Goal: Information Seeking & Learning: Learn about a topic

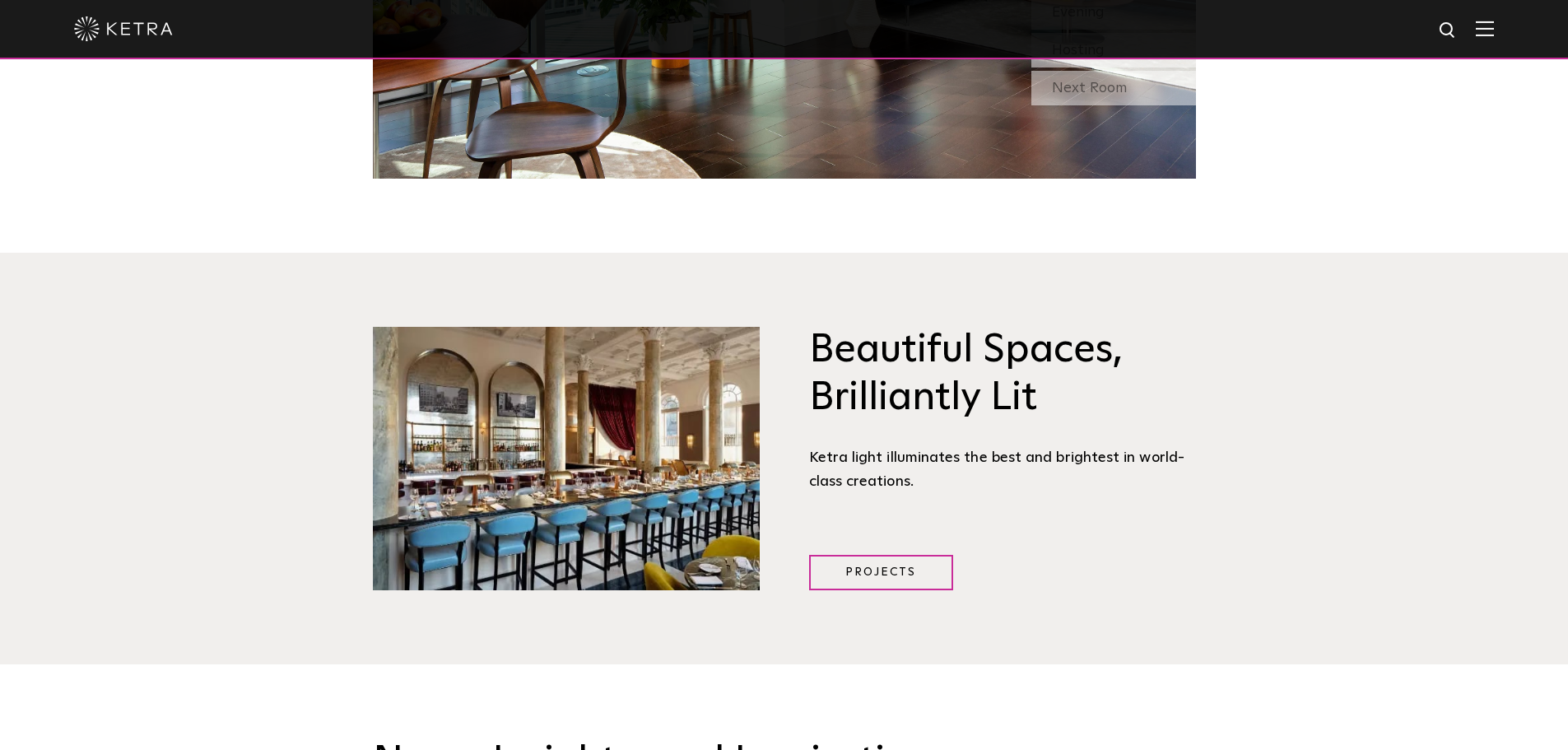
scroll to position [1647, 0]
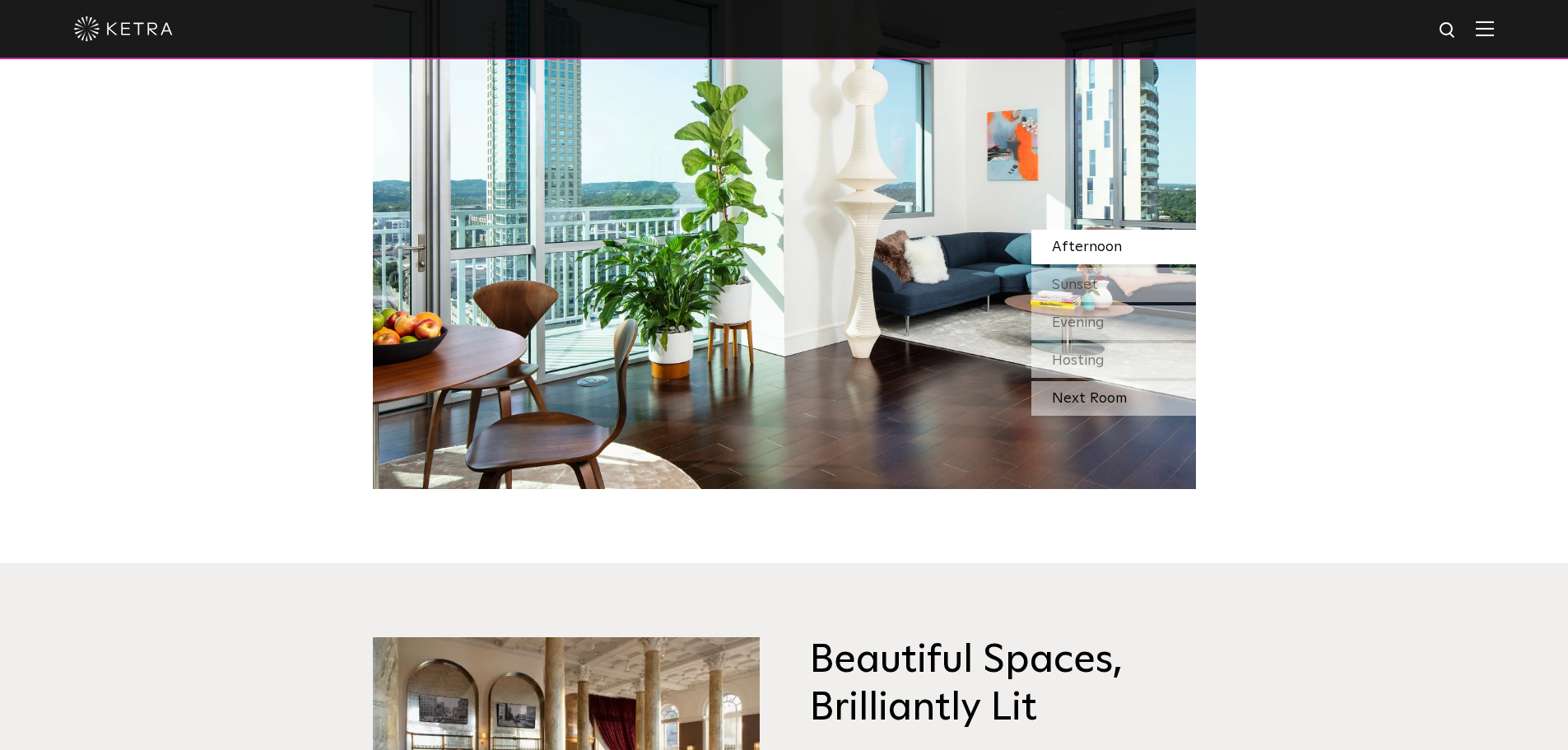
click at [1100, 405] on div "Next Room" at bounding box center [1113, 398] width 165 height 34
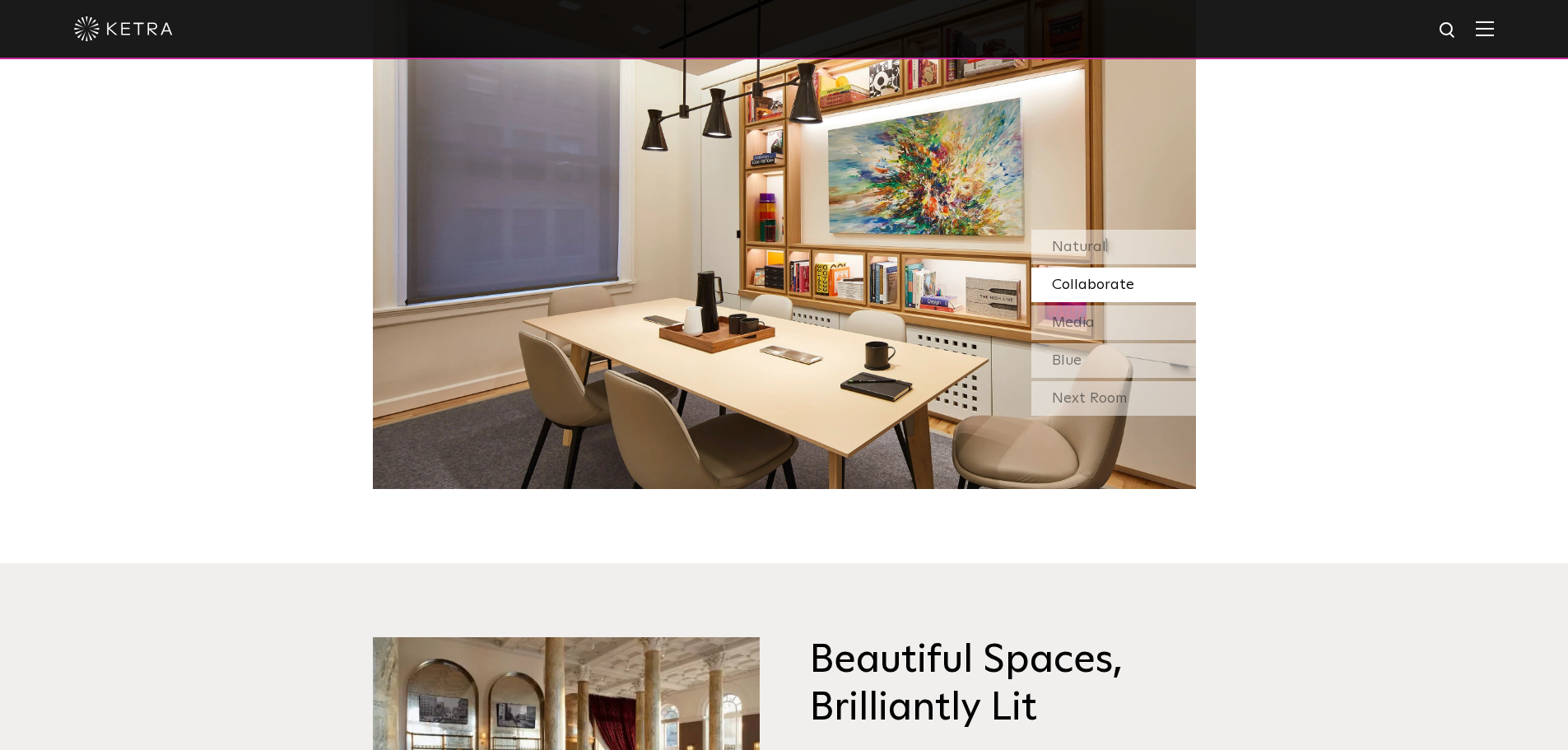
click at [1100, 405] on div "Next Room" at bounding box center [1113, 398] width 165 height 34
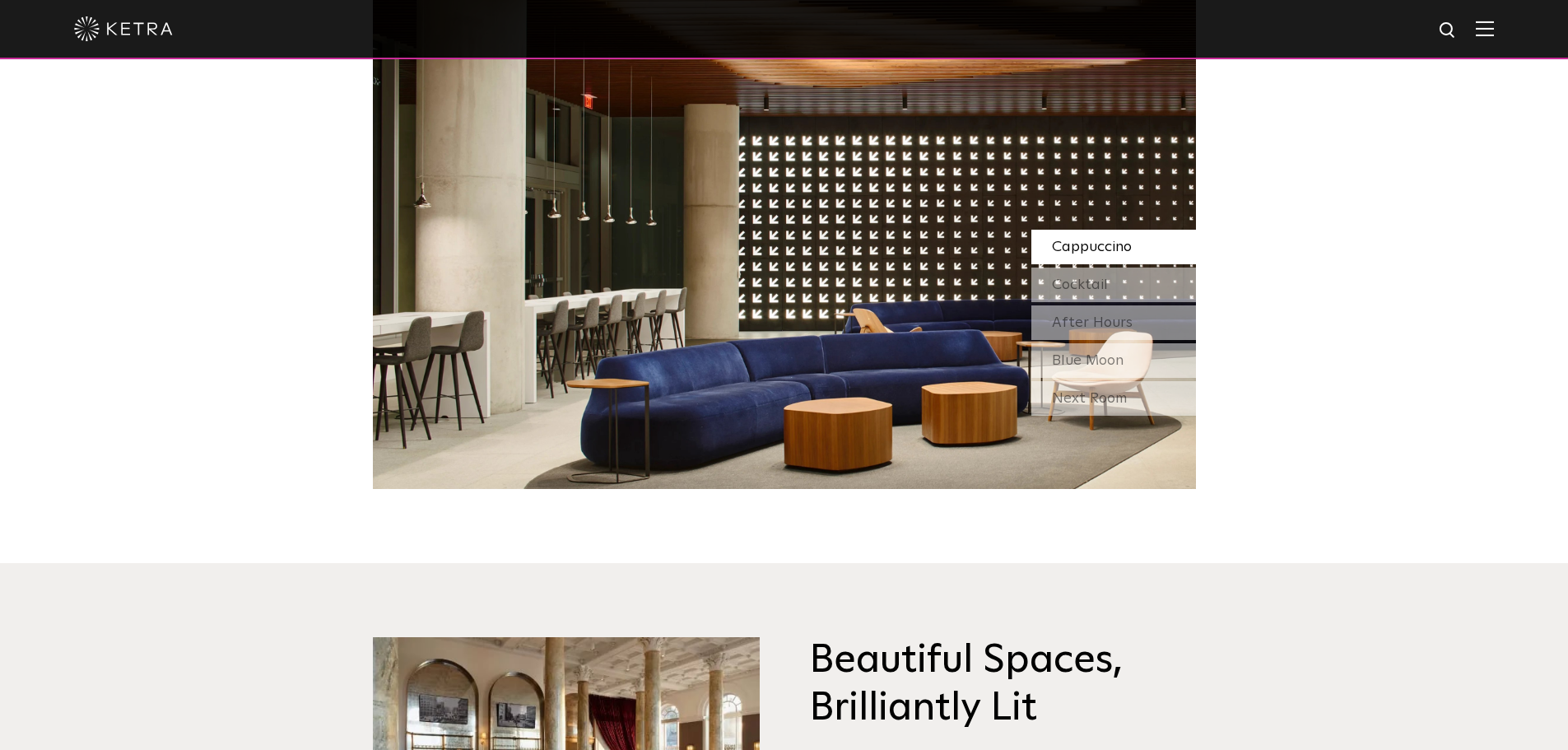
click at [1100, 405] on div "Next Room" at bounding box center [1113, 398] width 165 height 34
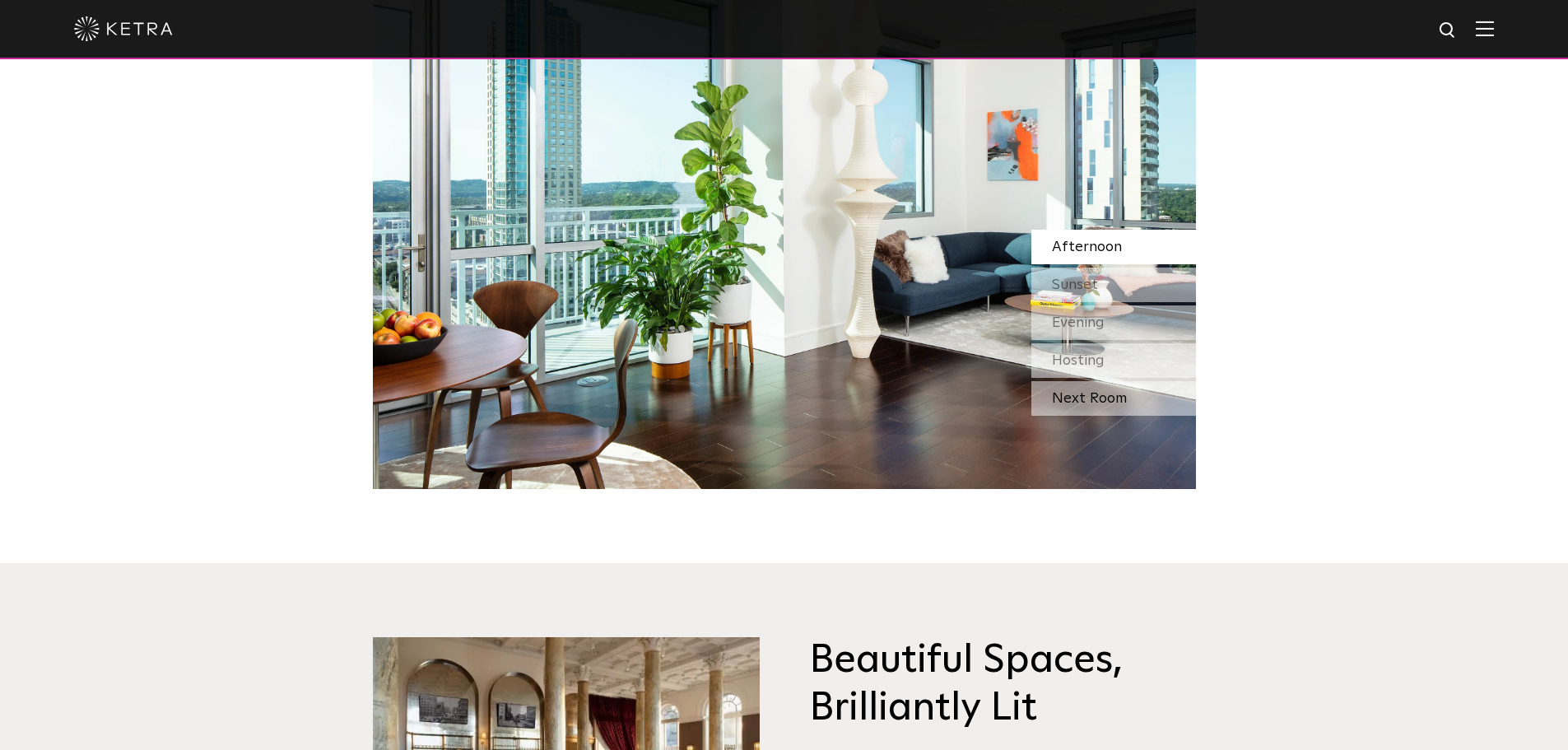
click at [1100, 405] on div "Next Room" at bounding box center [1113, 398] width 165 height 34
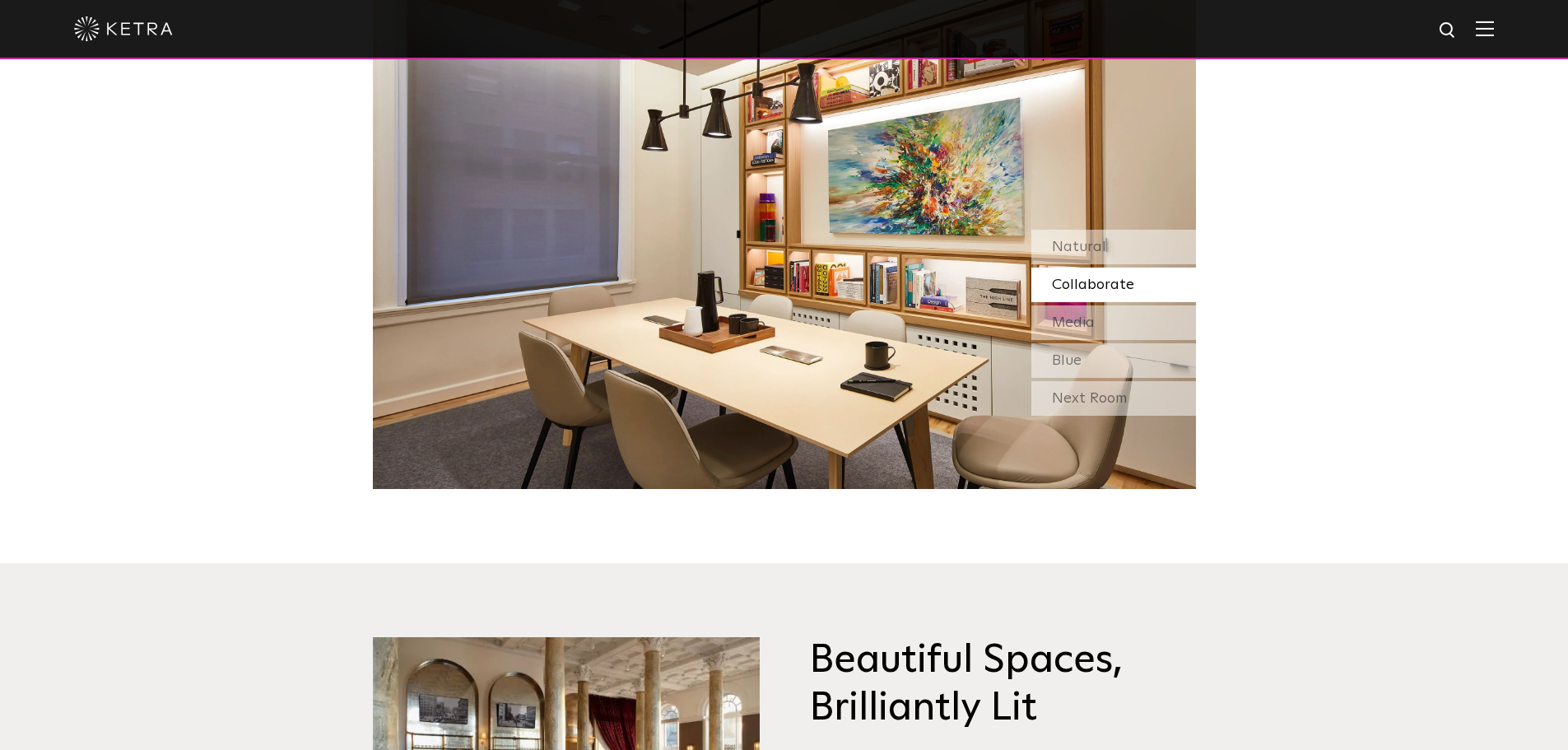
click at [1100, 405] on div "Next Room" at bounding box center [1113, 398] width 165 height 34
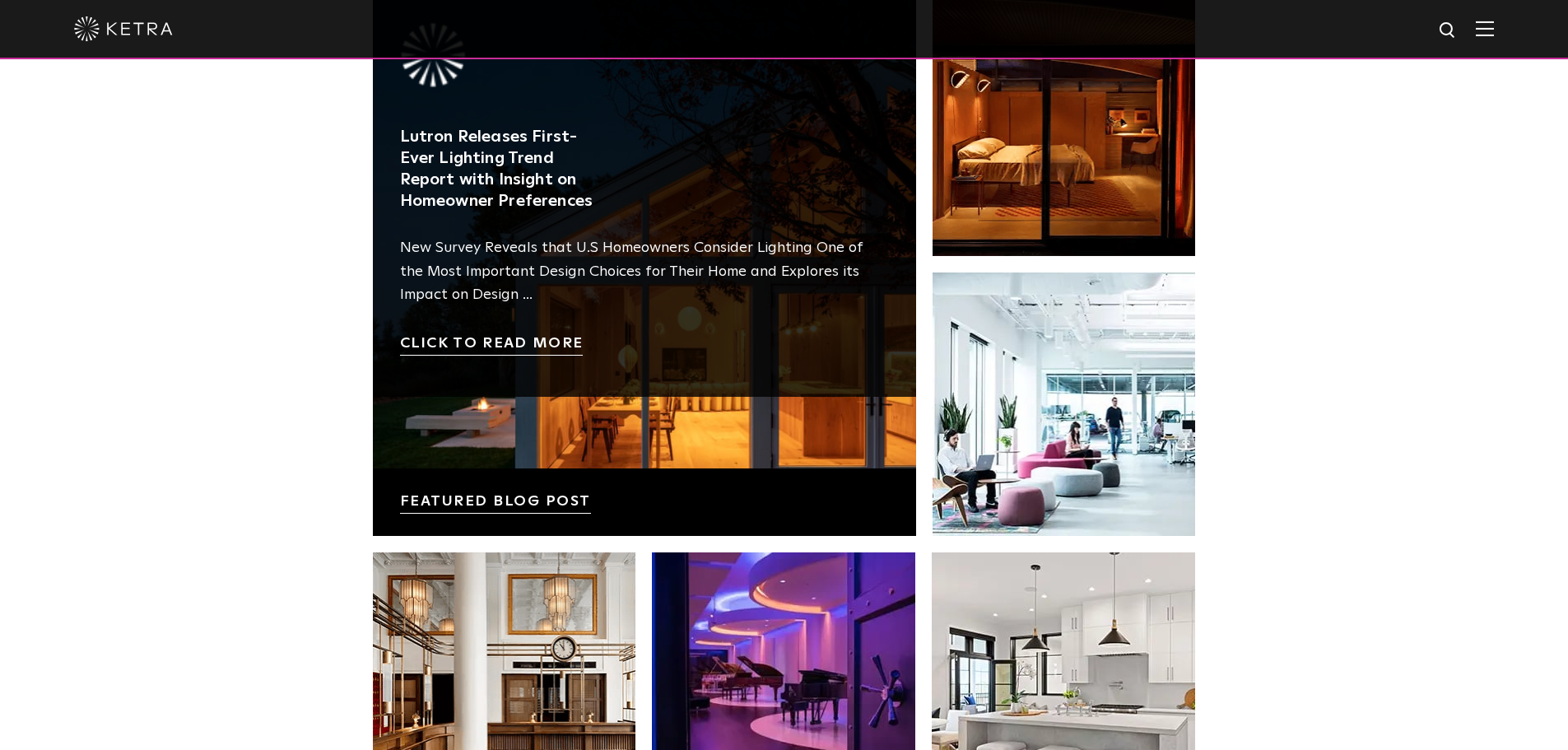
scroll to position [2887, 0]
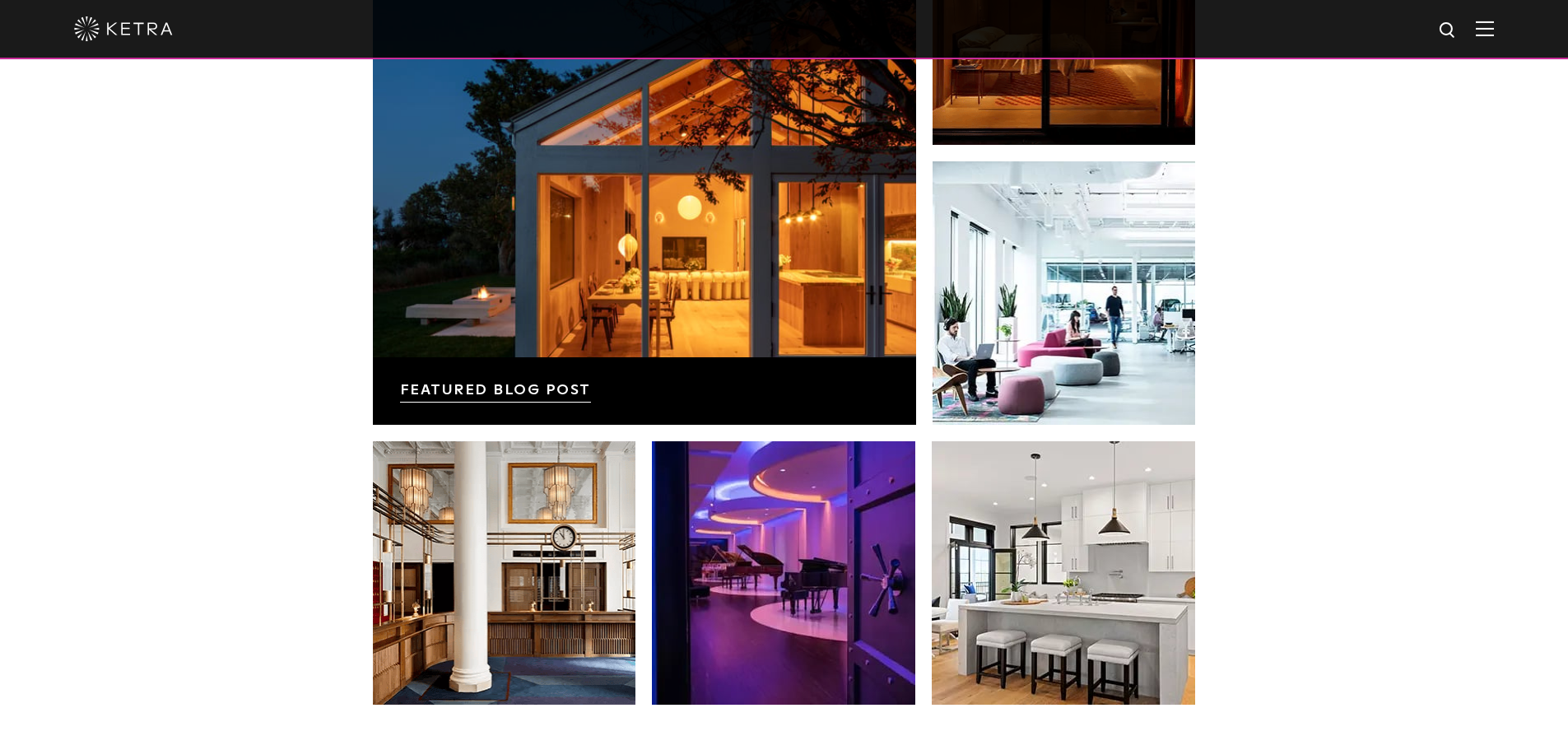
click at [1517, 20] on div at bounding box center [784, 29] width 1568 height 59
click at [1493, 27] on img at bounding box center [1485, 28] width 18 height 16
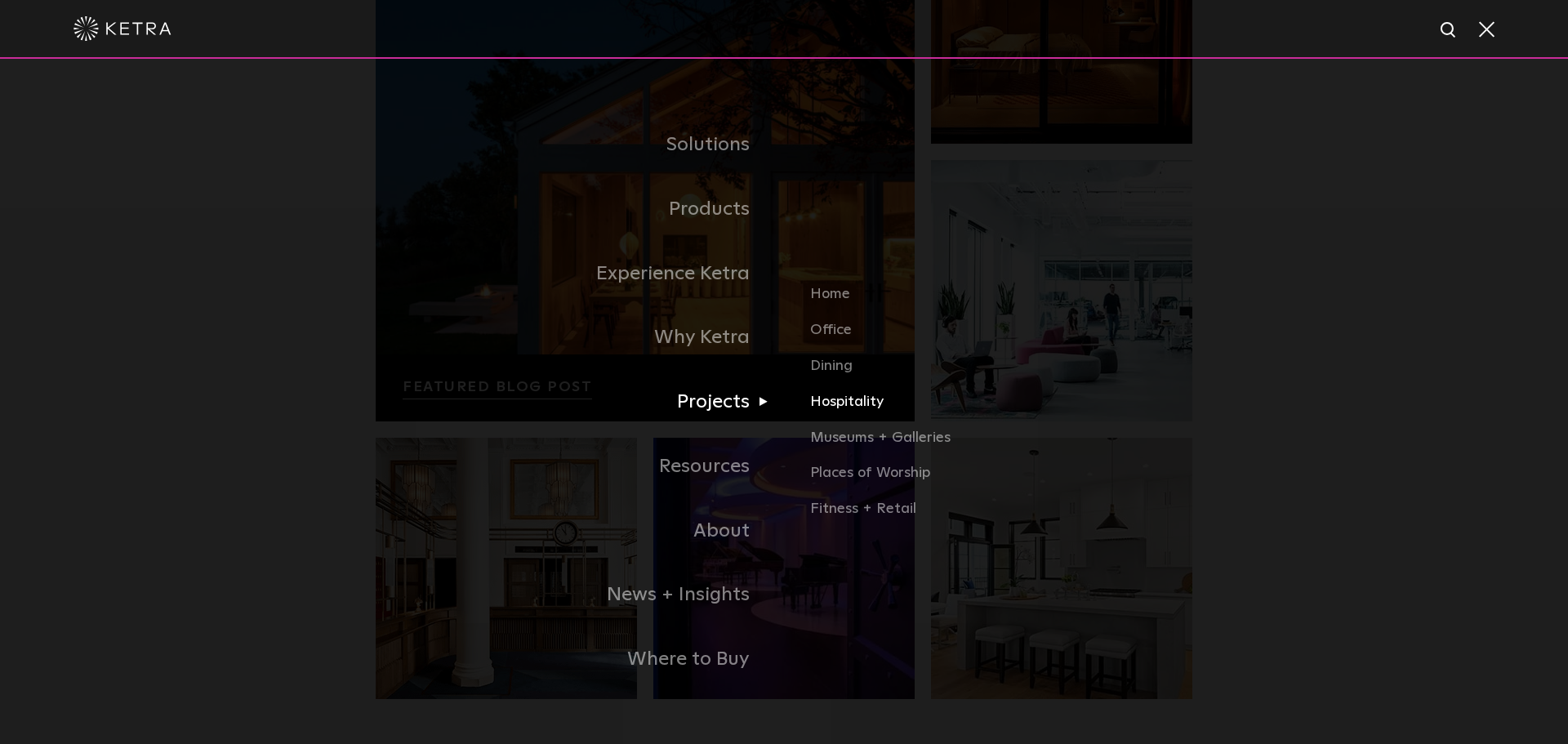
click at [827, 401] on link "Hospitality" at bounding box center [1002, 408] width 382 height 36
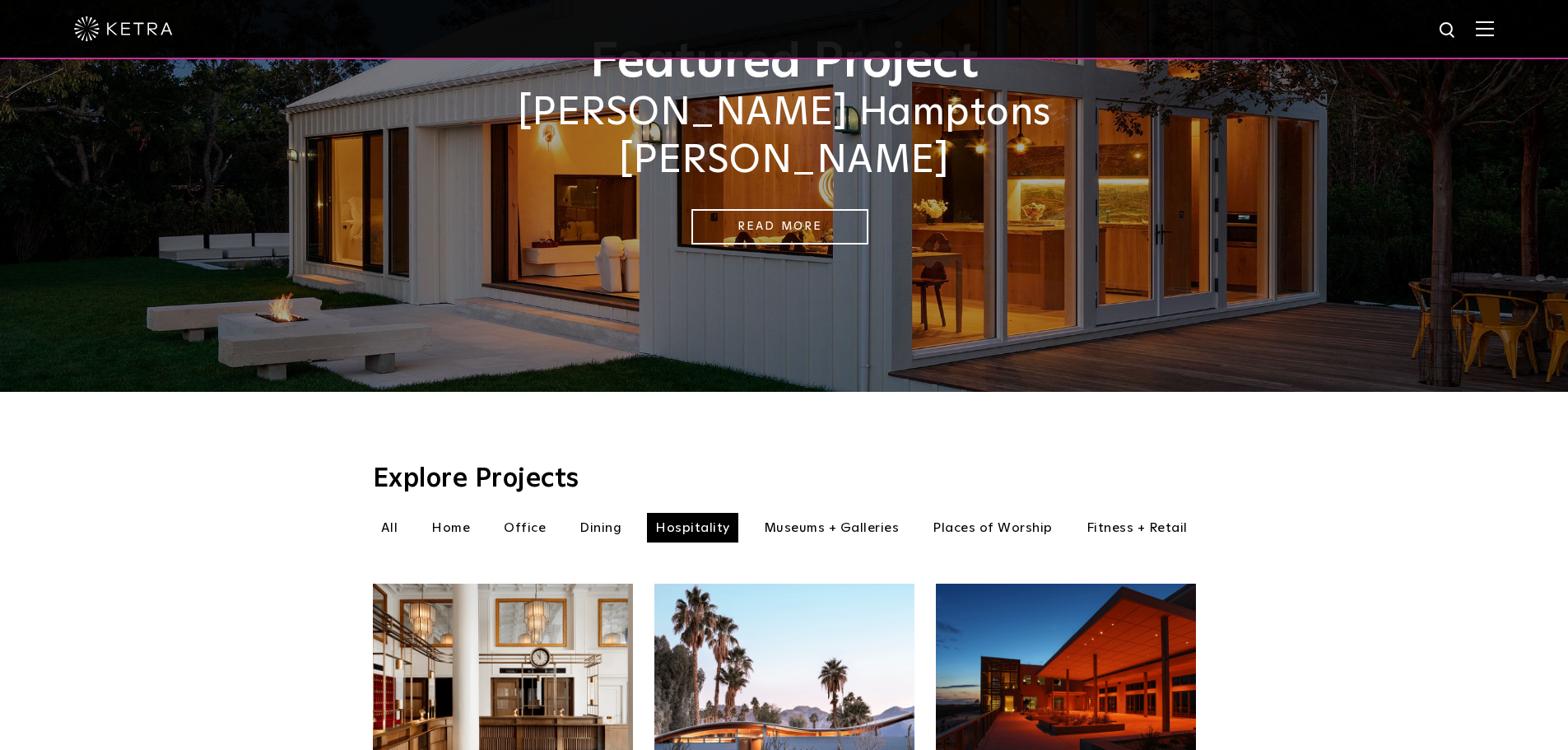
scroll to position [165, 0]
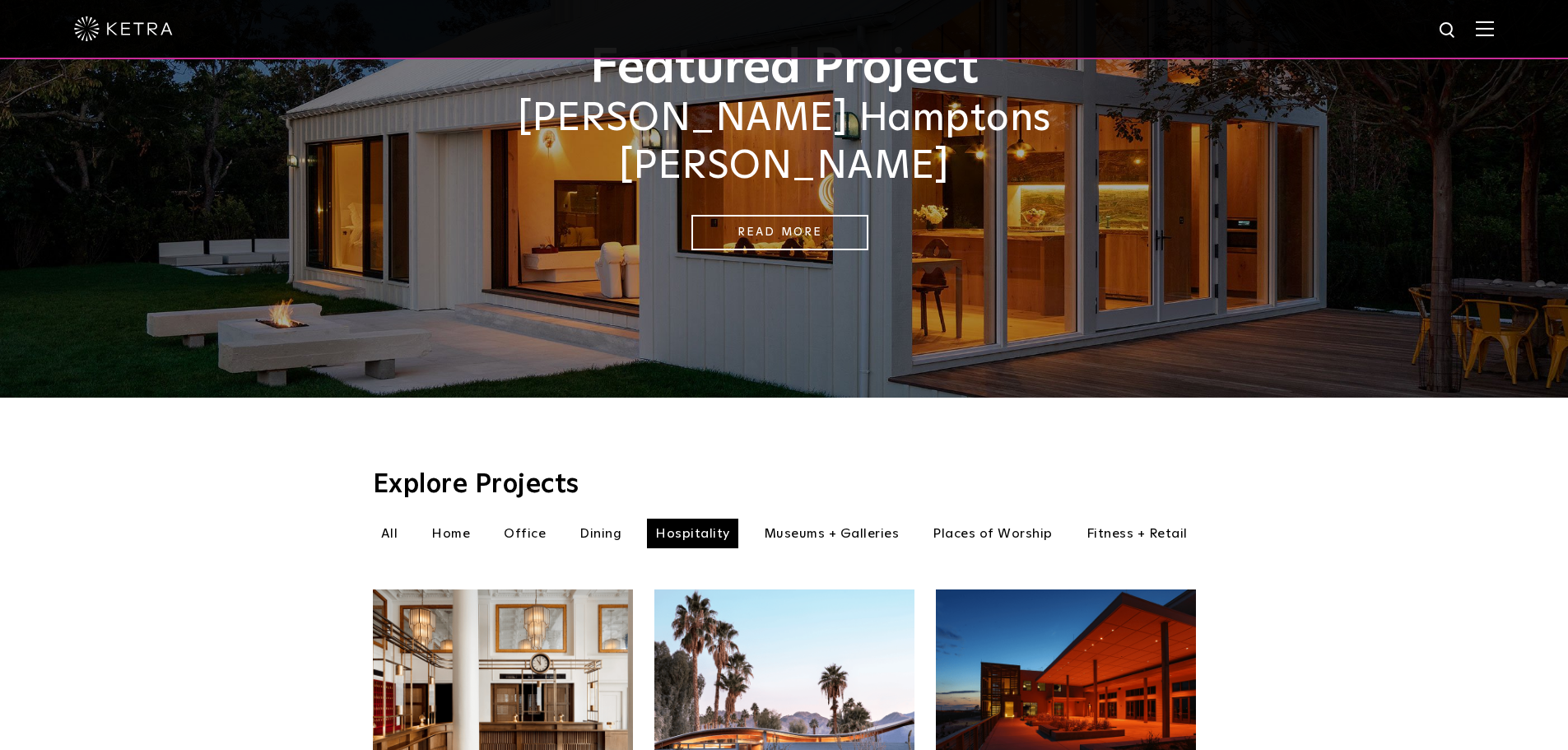
click at [609, 519] on li "Dining" at bounding box center [601, 533] width 59 height 29
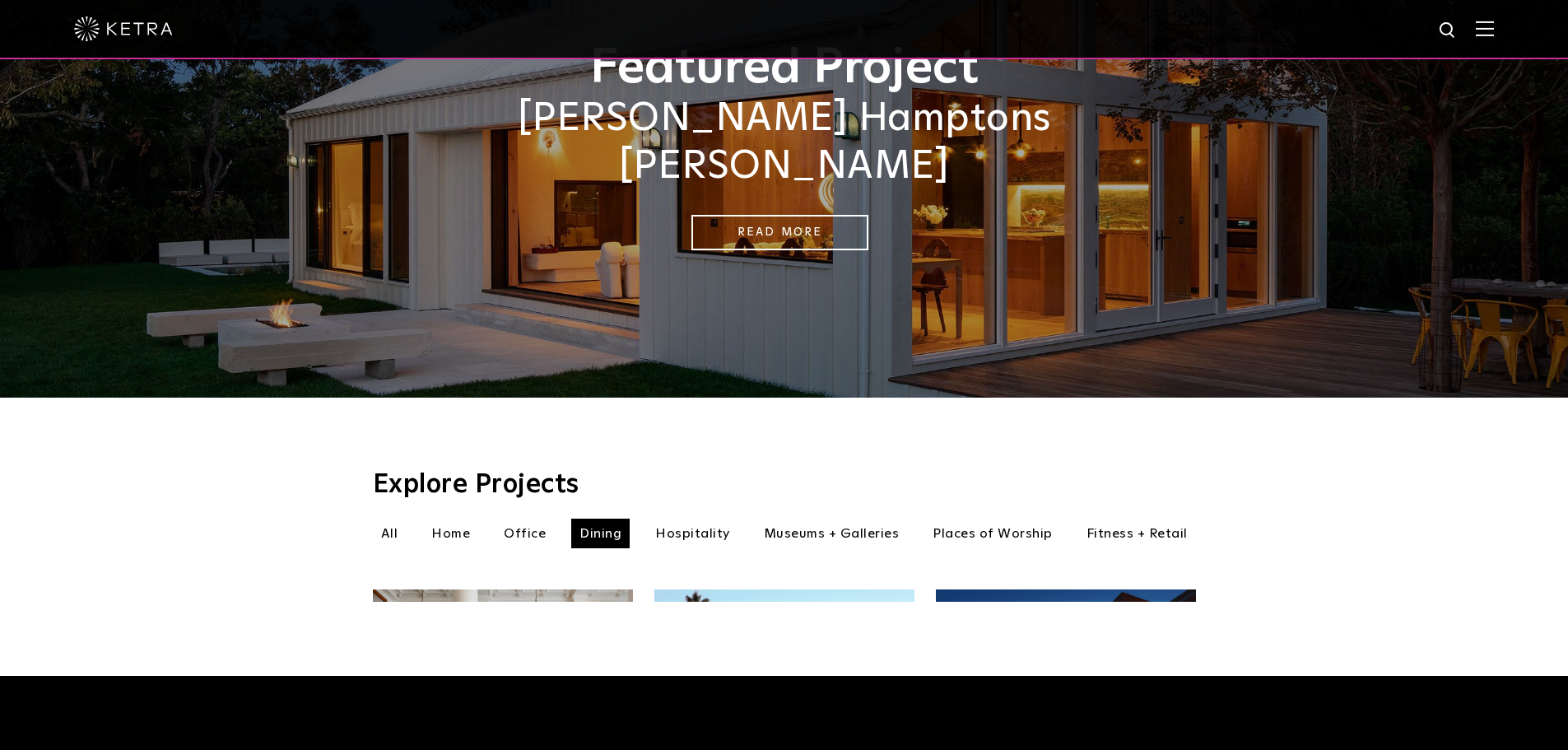
click at [541, 519] on li "Office" at bounding box center [524, 533] width 59 height 29
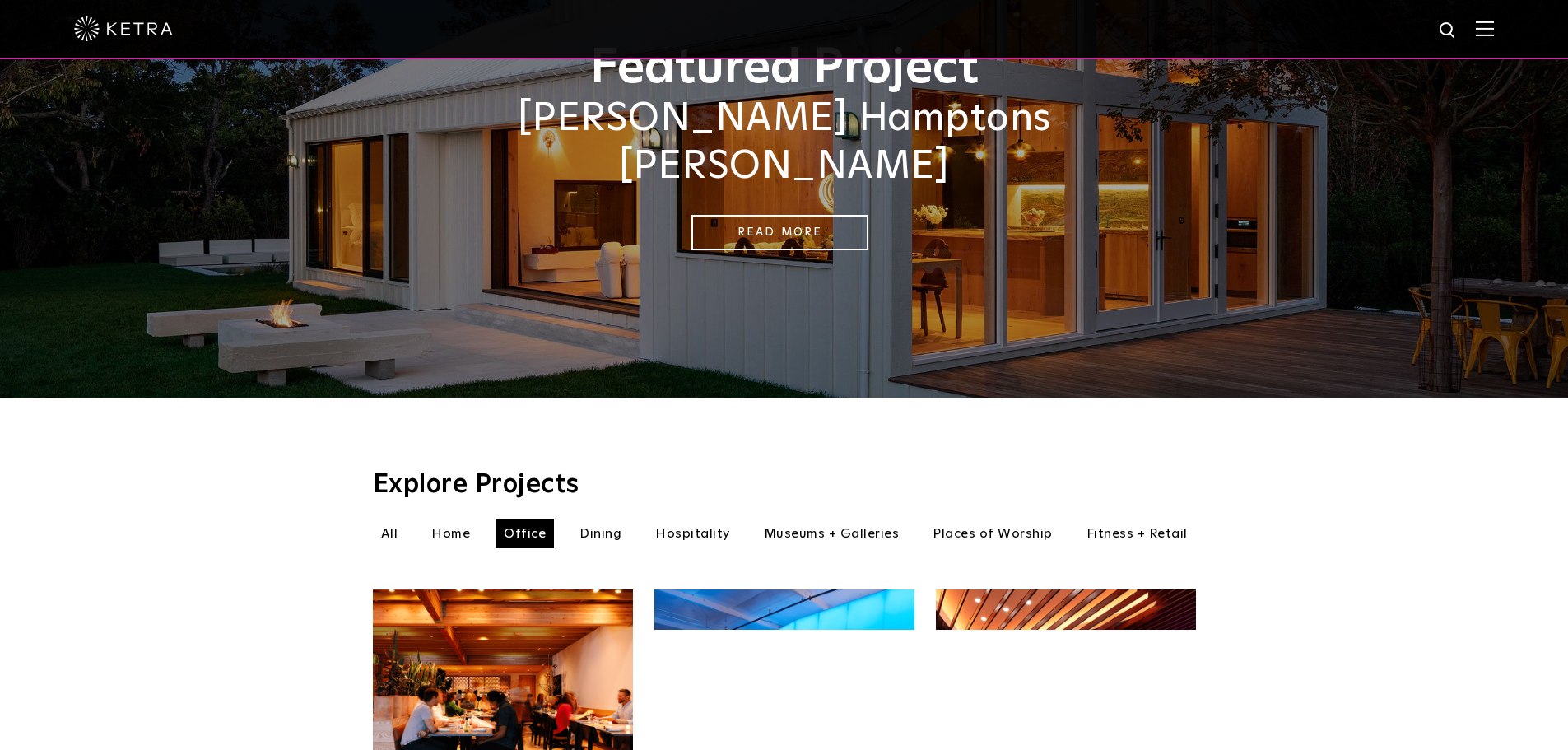
click at [465, 519] on li "Home" at bounding box center [451, 533] width 55 height 29
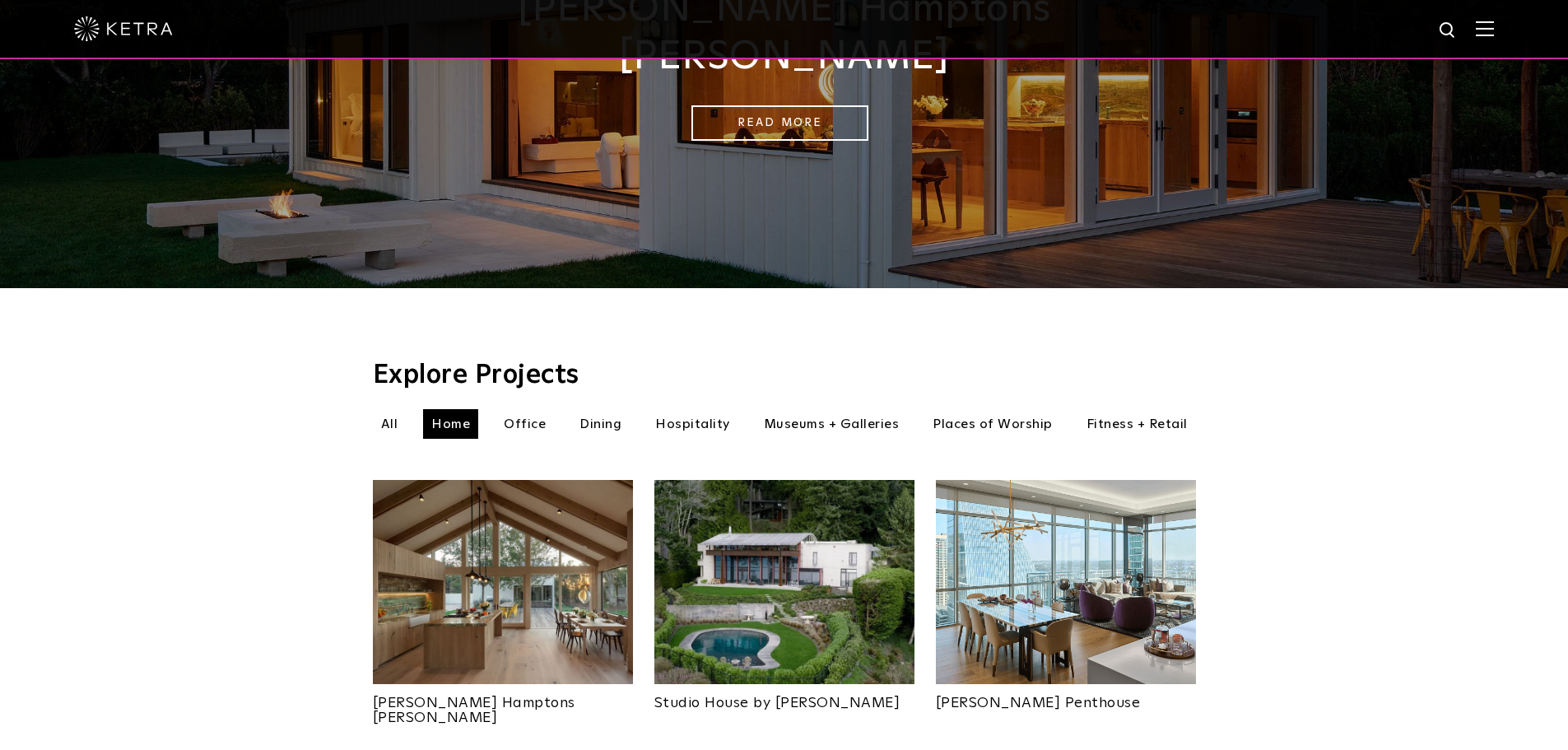
scroll to position [659, 0]
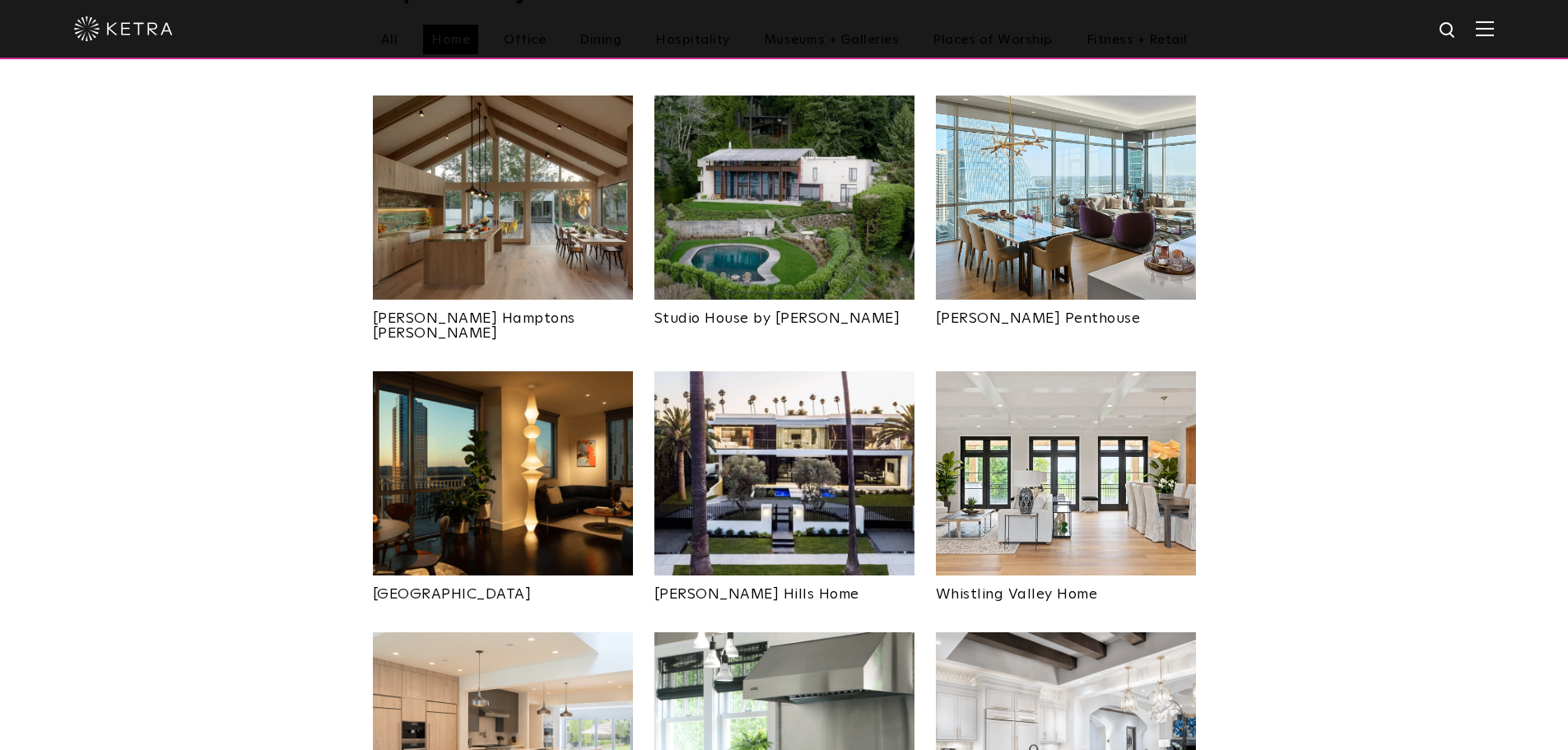
click at [870, 181] on img at bounding box center [784, 198] width 260 height 204
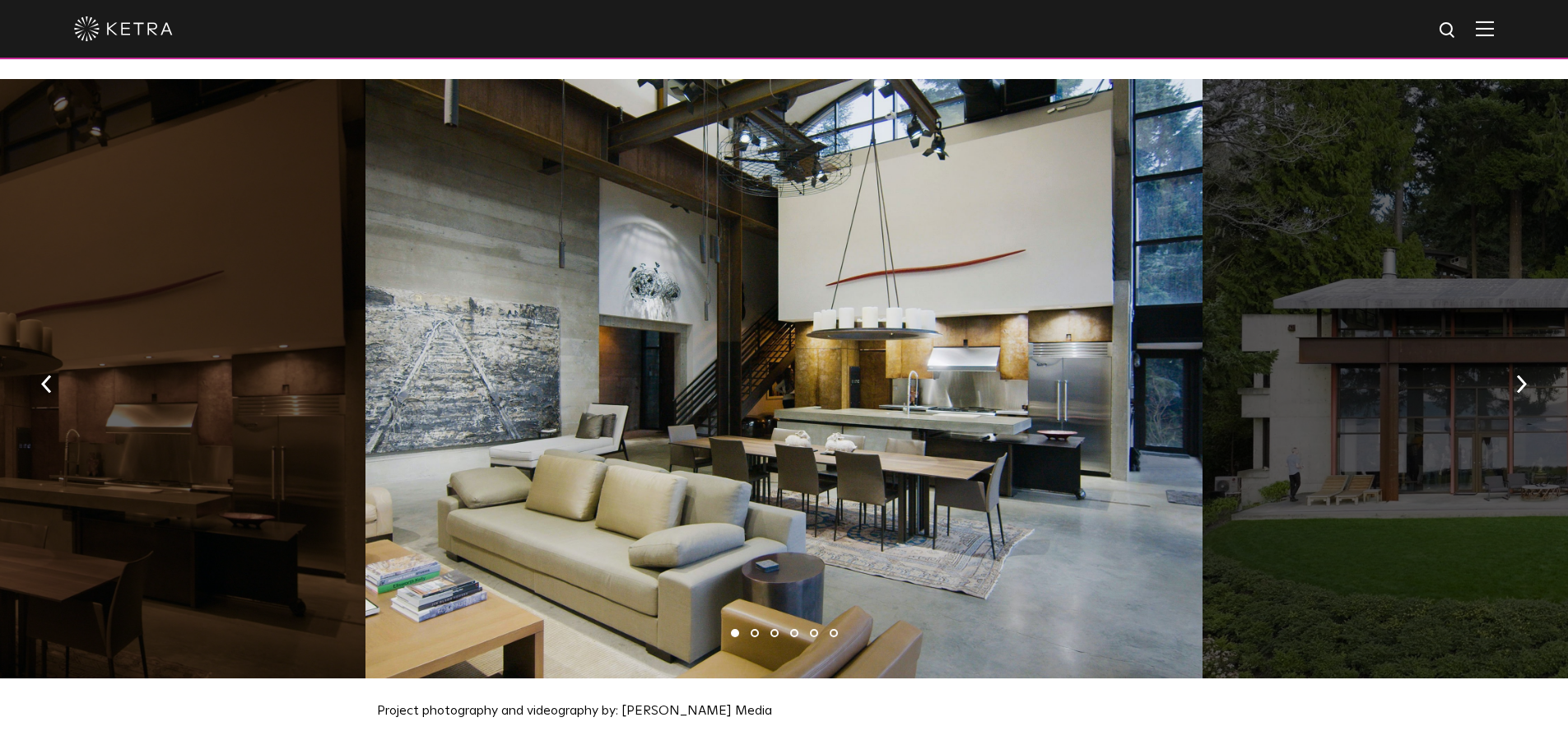
scroll to position [1647, 0]
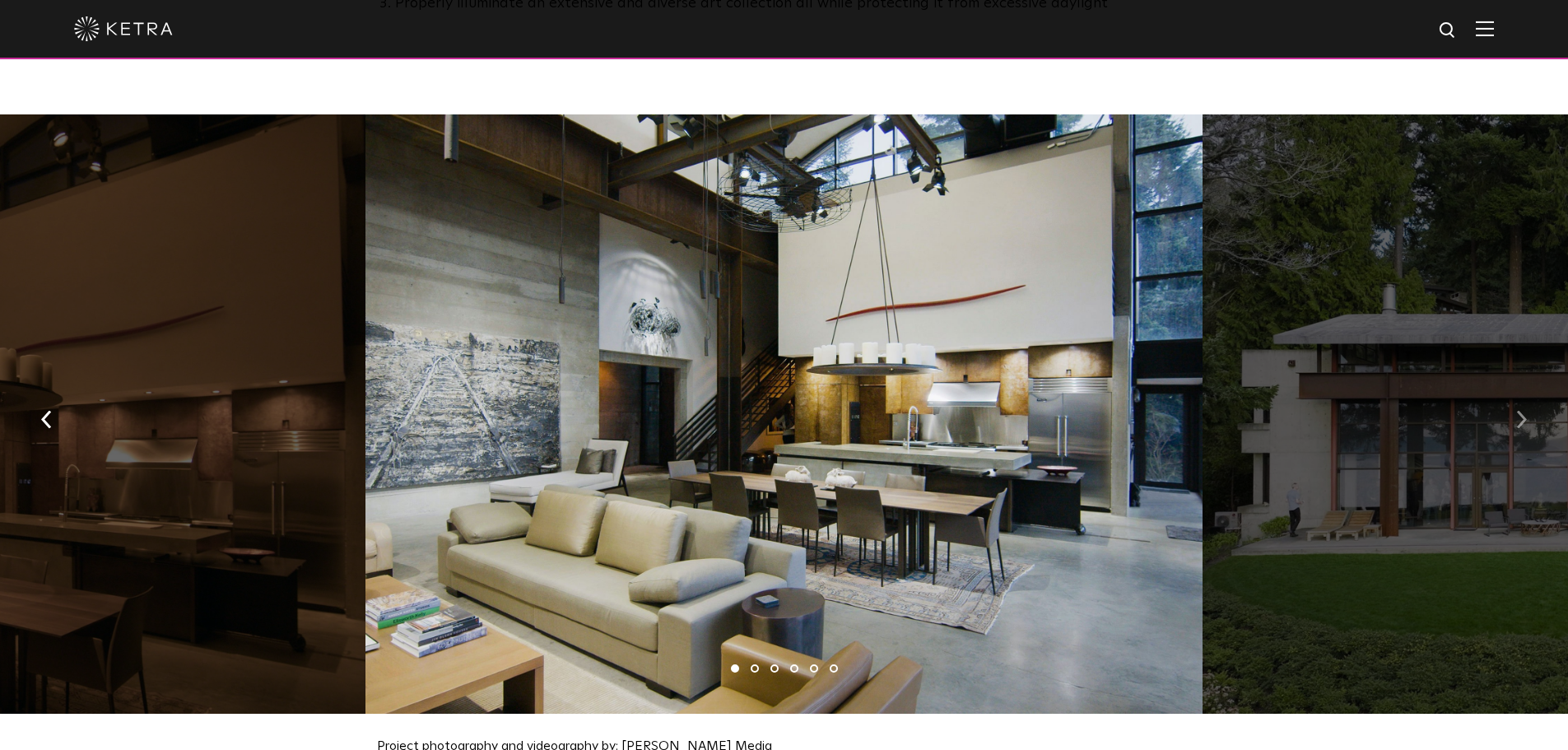
click at [1536, 406] on button "button" at bounding box center [1521, 418] width 35 height 57
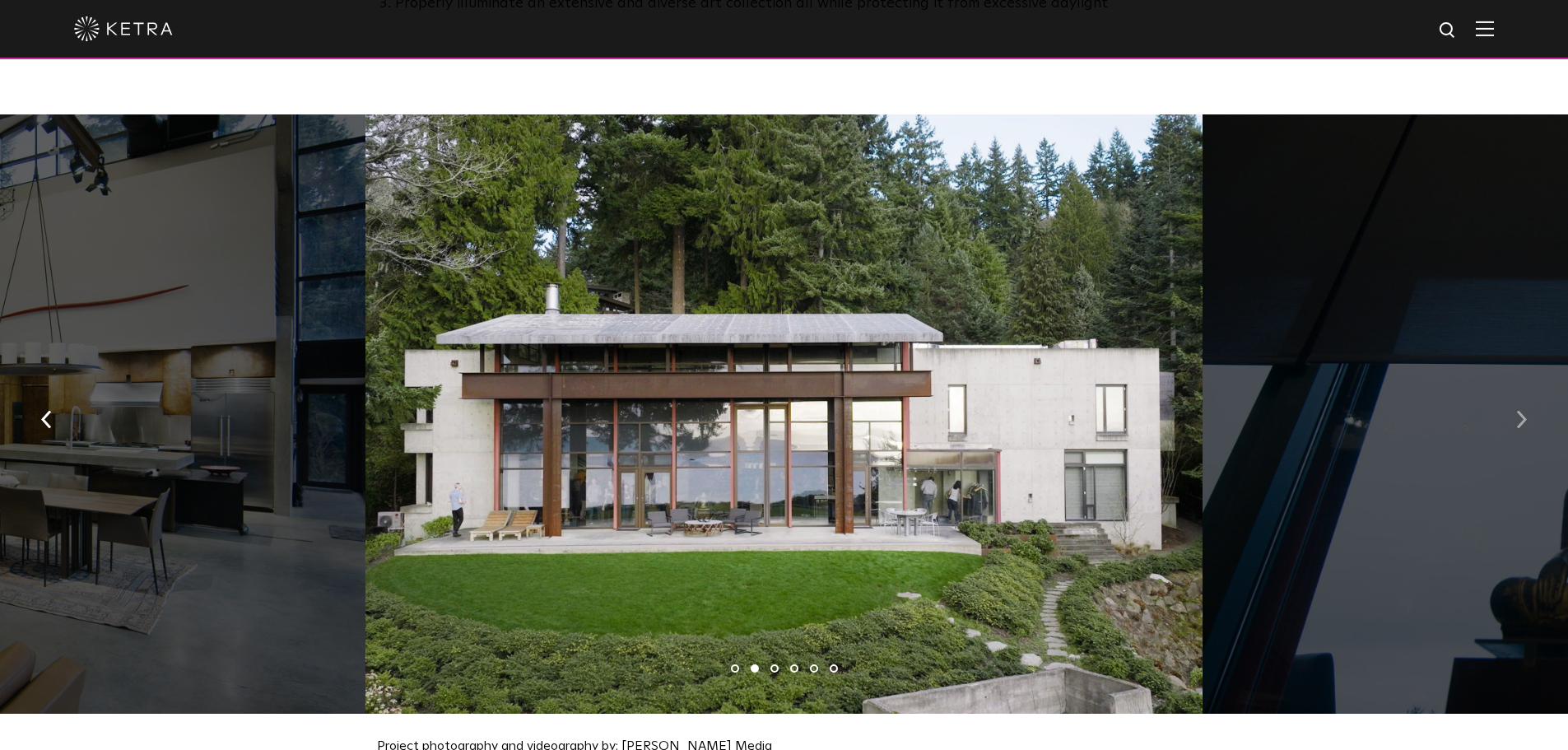
click at [1536, 406] on button "button" at bounding box center [1521, 418] width 35 height 57
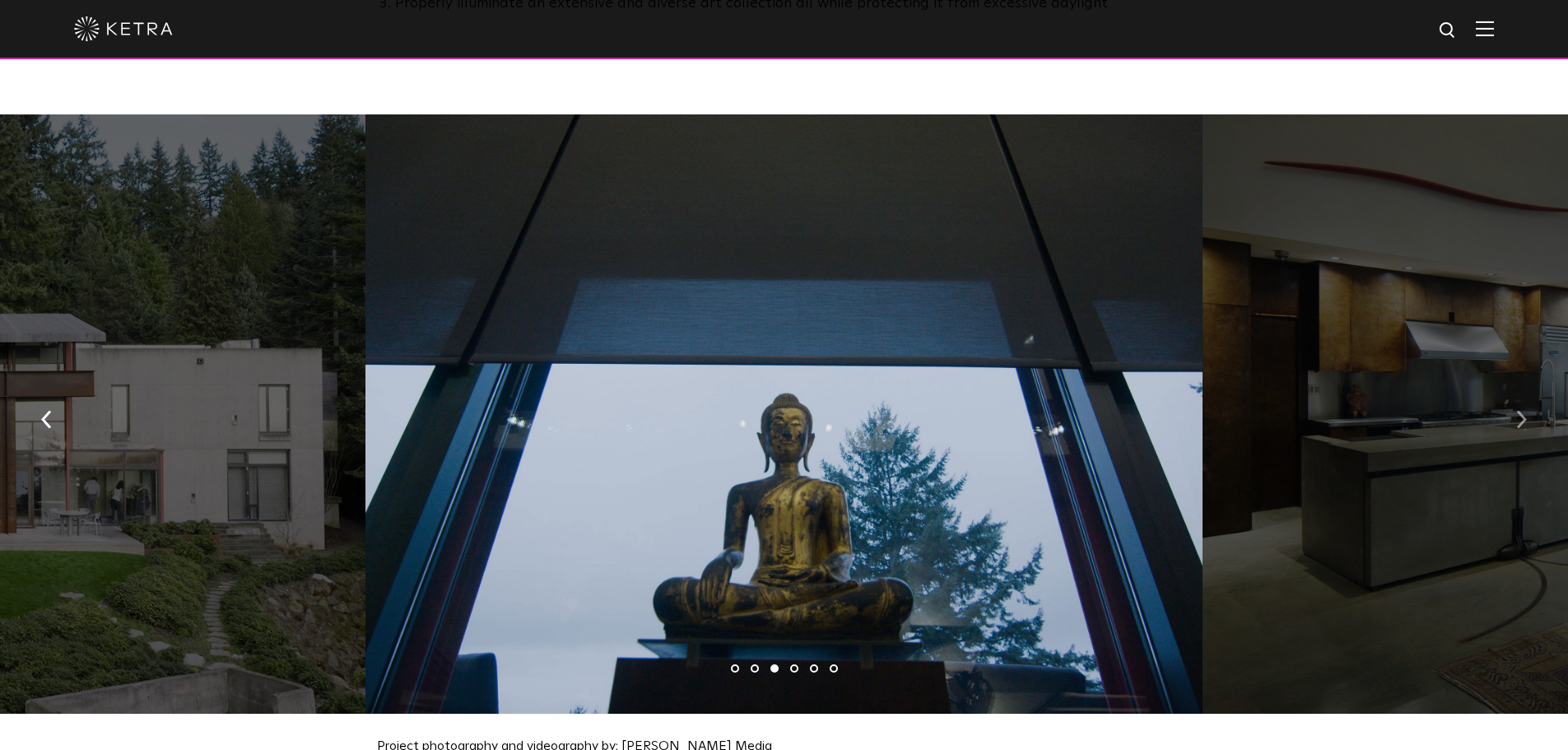
click at [1536, 406] on button "button" at bounding box center [1521, 418] width 35 height 57
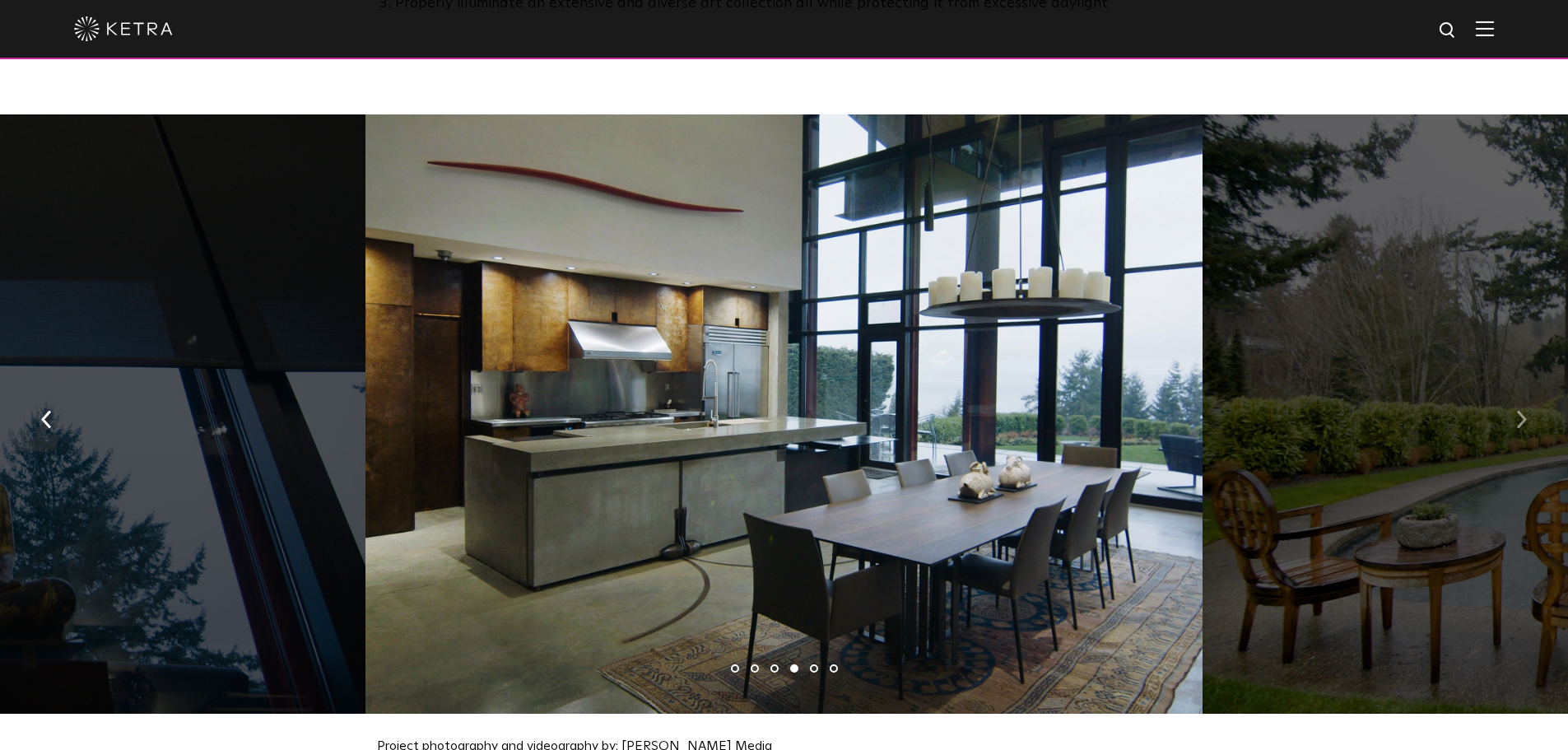
click at [1536, 406] on button "button" at bounding box center [1521, 418] width 35 height 57
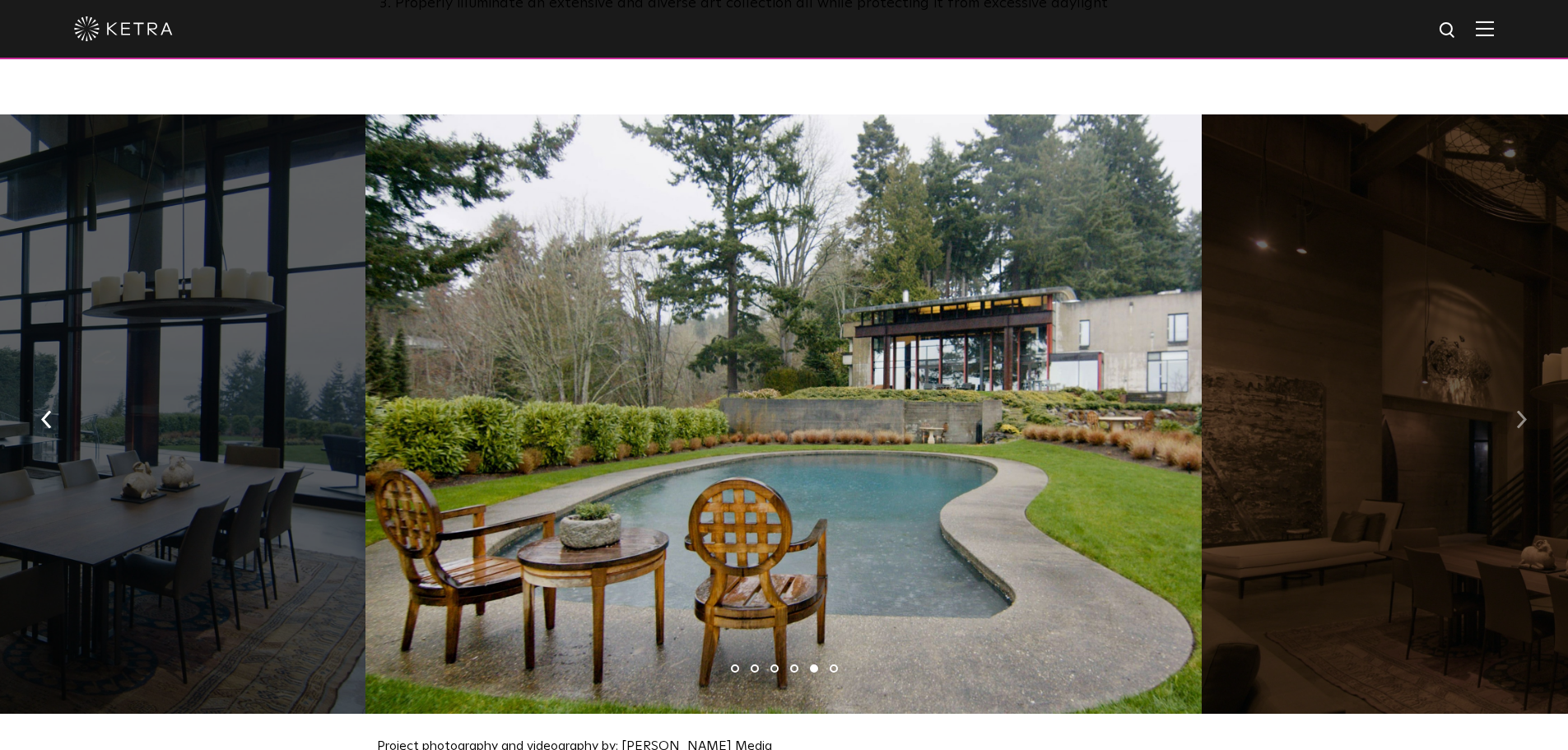
click at [1536, 406] on button "button" at bounding box center [1521, 418] width 35 height 57
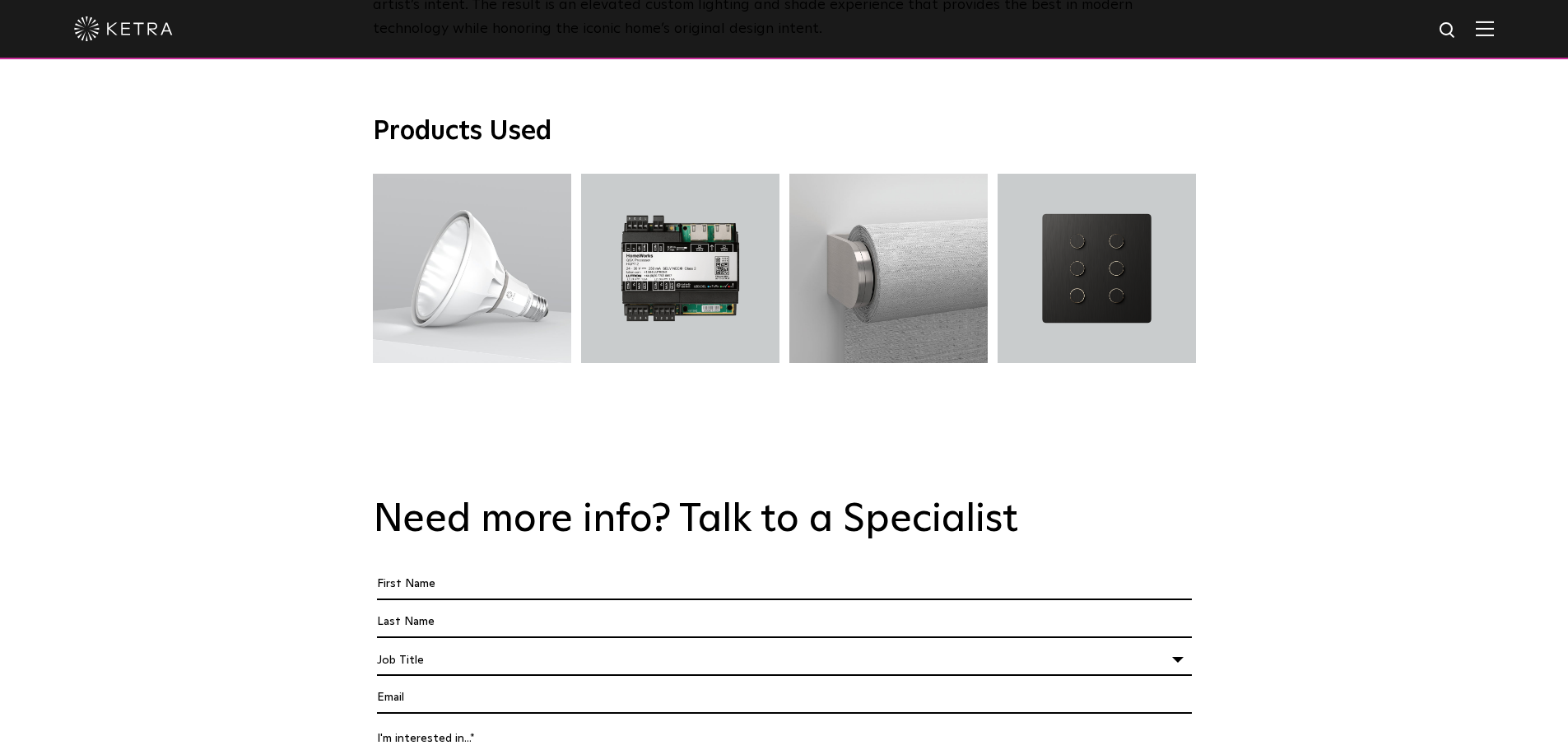
scroll to position [2800, 0]
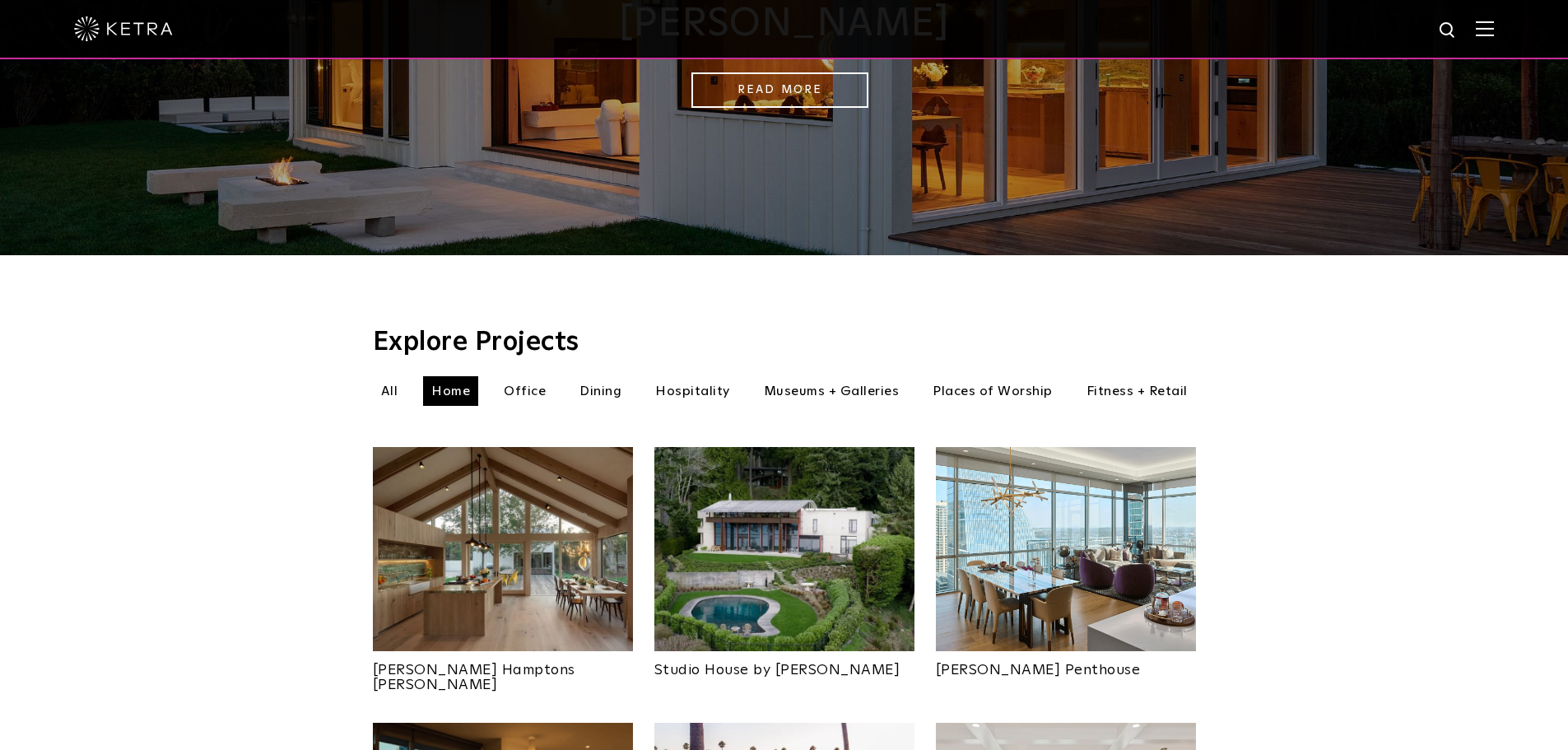
scroll to position [411, 0]
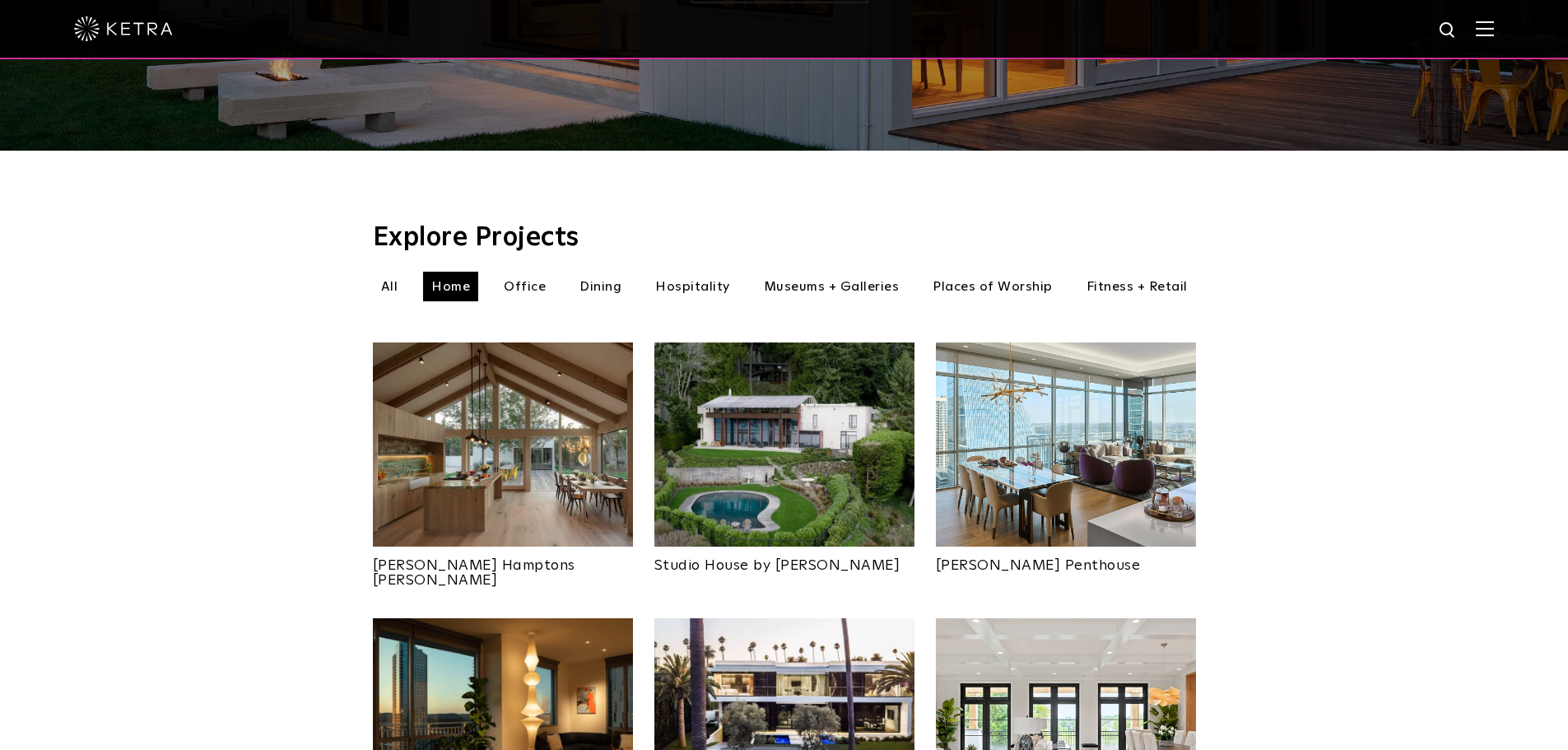
click at [1171, 272] on li "Fitness + Retail" at bounding box center [1137, 286] width 117 height 29
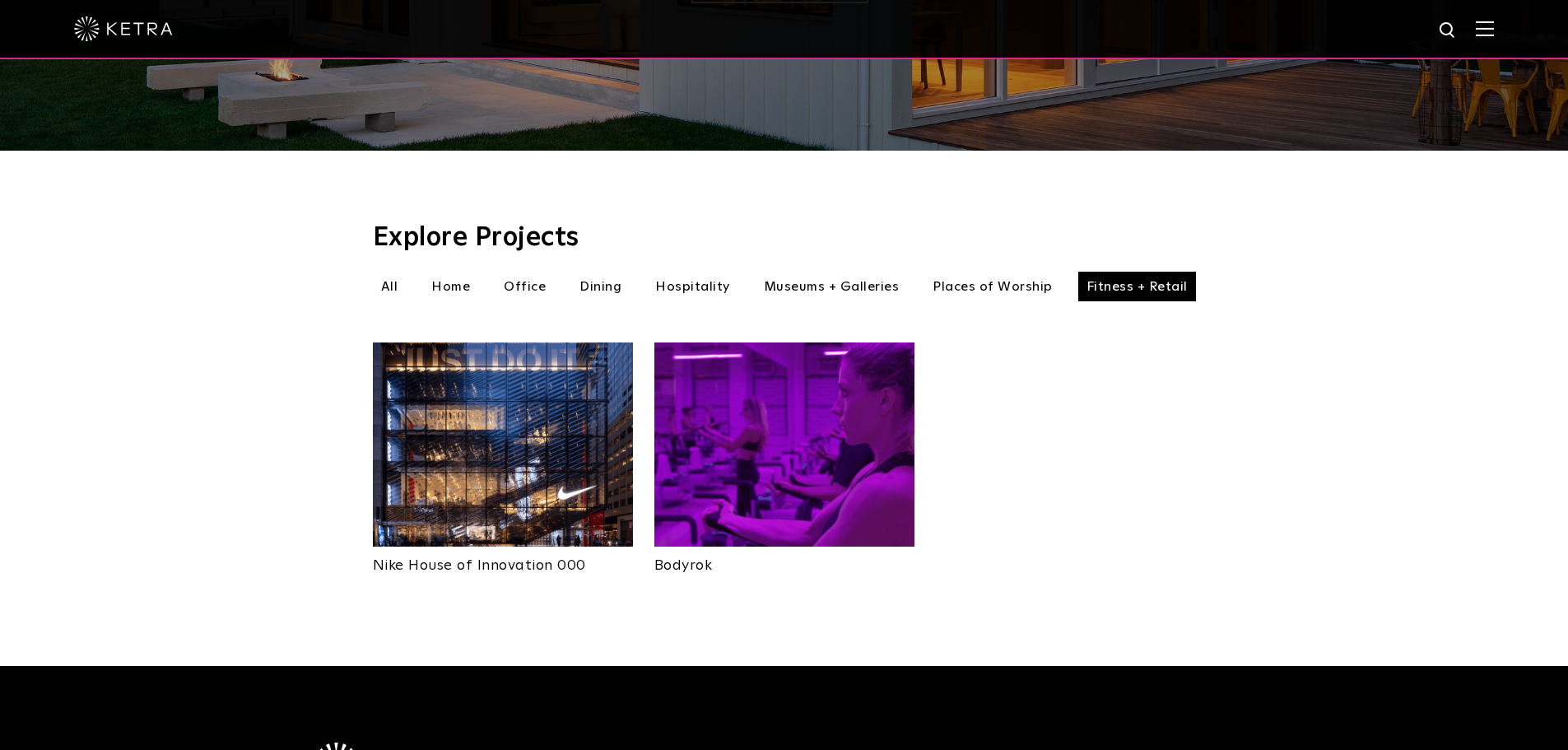
click at [960, 272] on li "Places of Worship" at bounding box center [992, 286] width 137 height 29
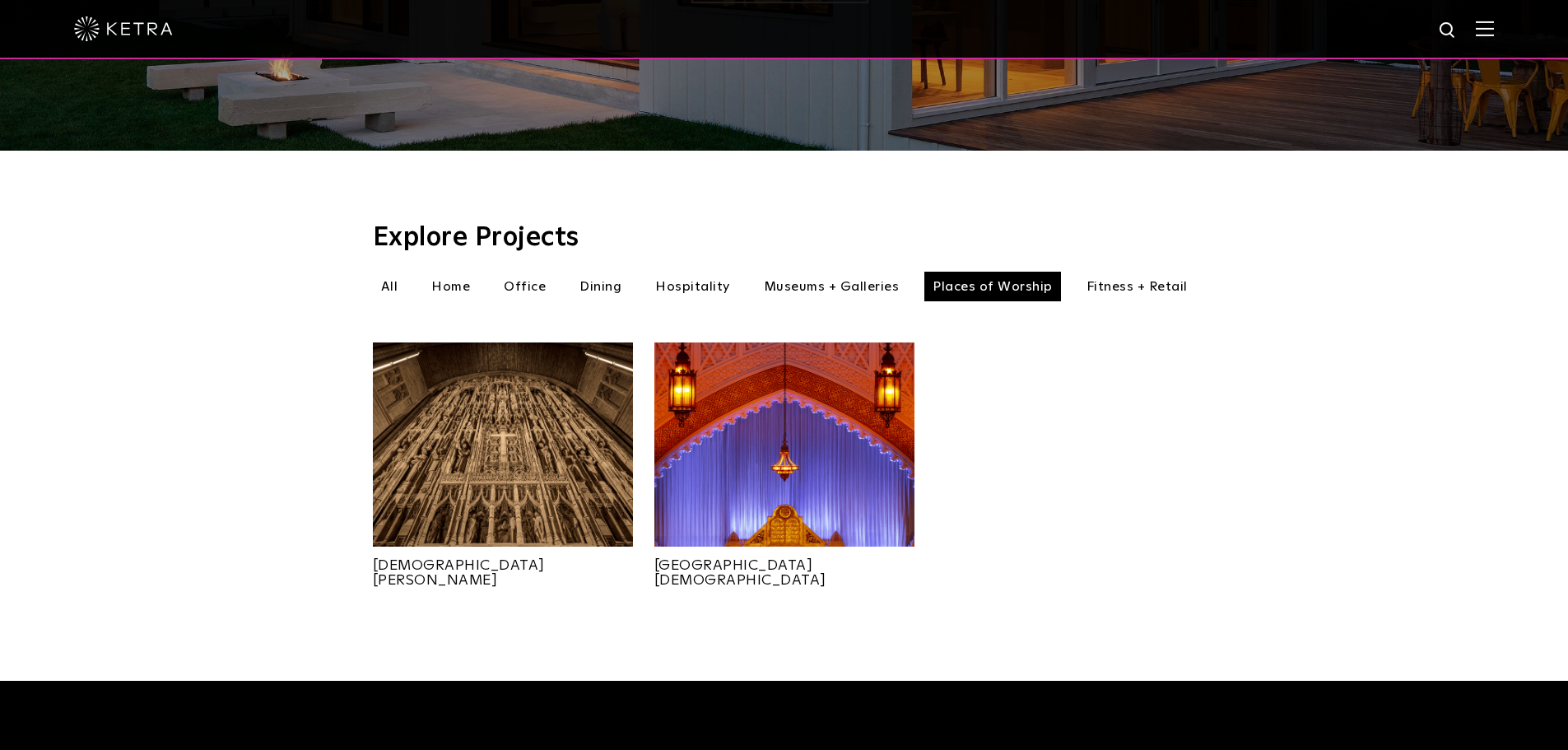
click at [840, 272] on li "Museums + Galleries" at bounding box center [832, 286] width 152 height 29
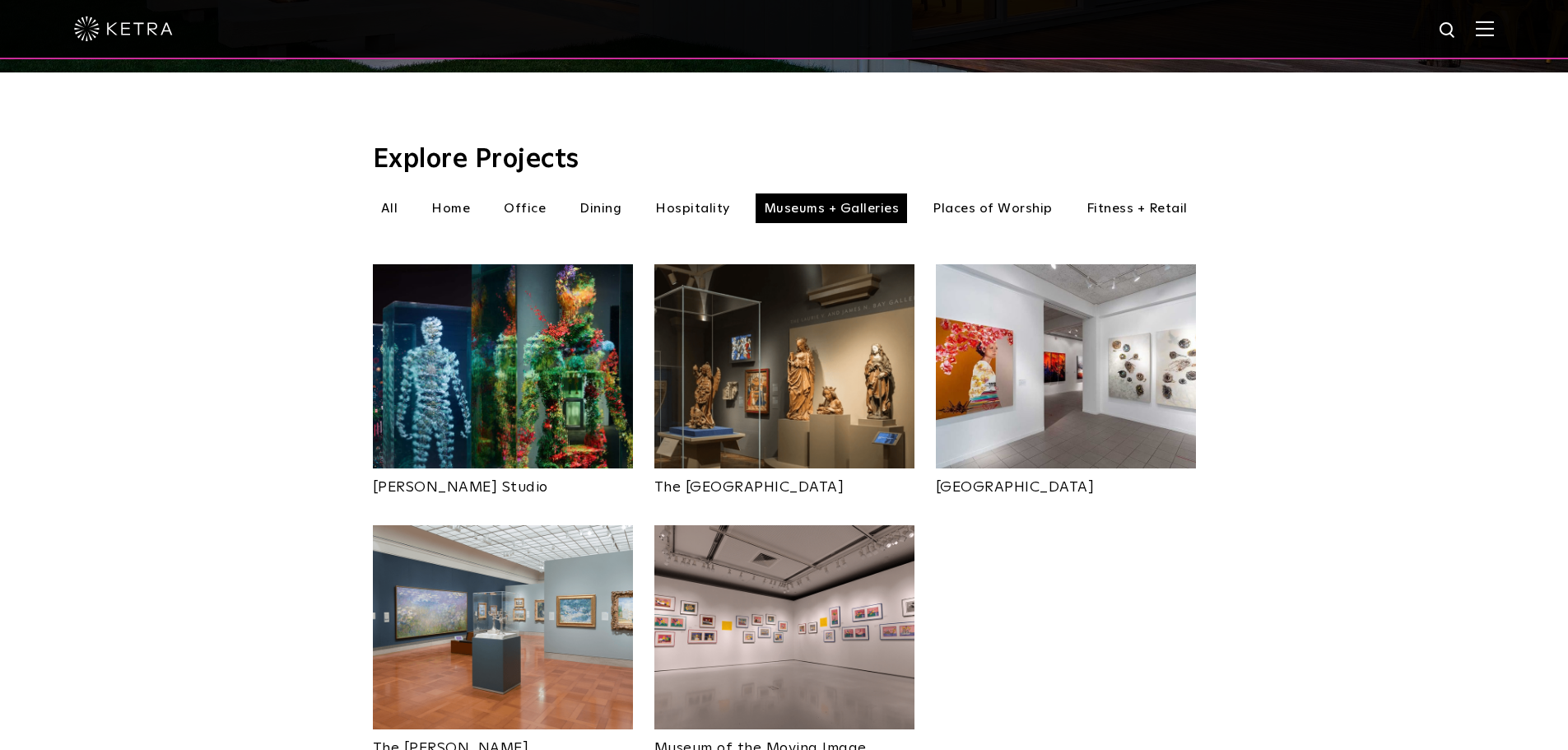
scroll to position [494, 0]
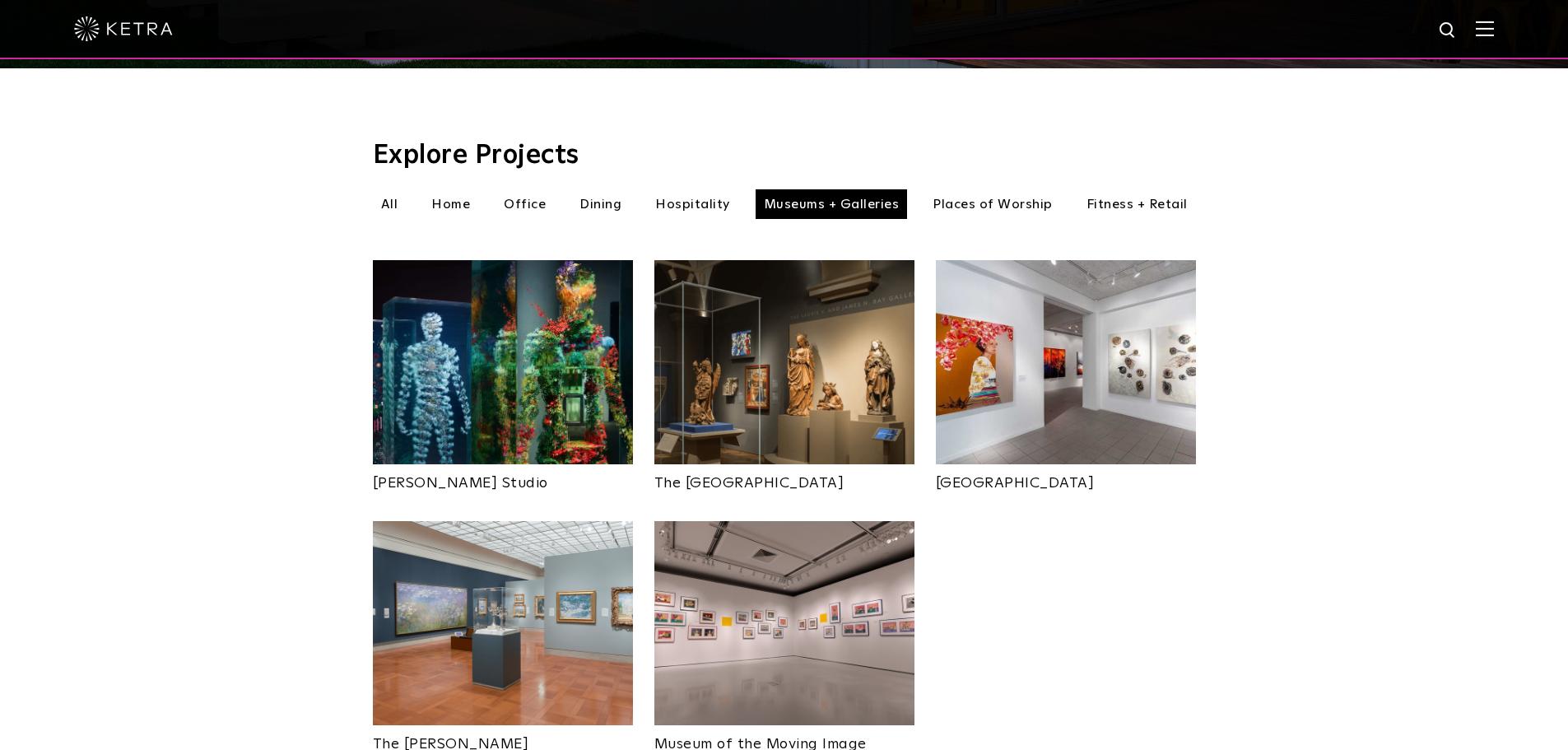
click at [682, 194] on li "Hospitality" at bounding box center [692, 204] width 91 height 29
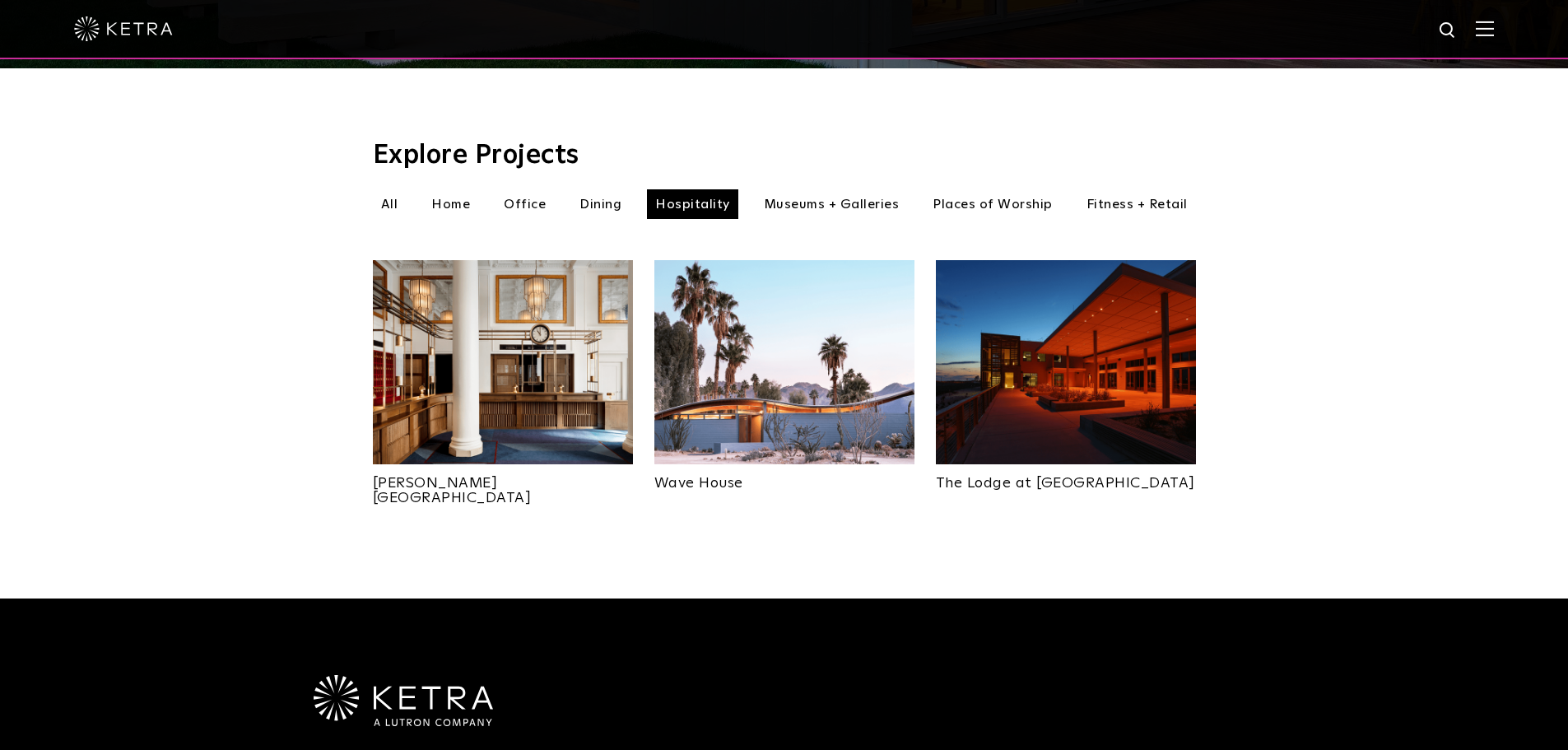
click at [792, 395] on img at bounding box center [784, 362] width 260 height 204
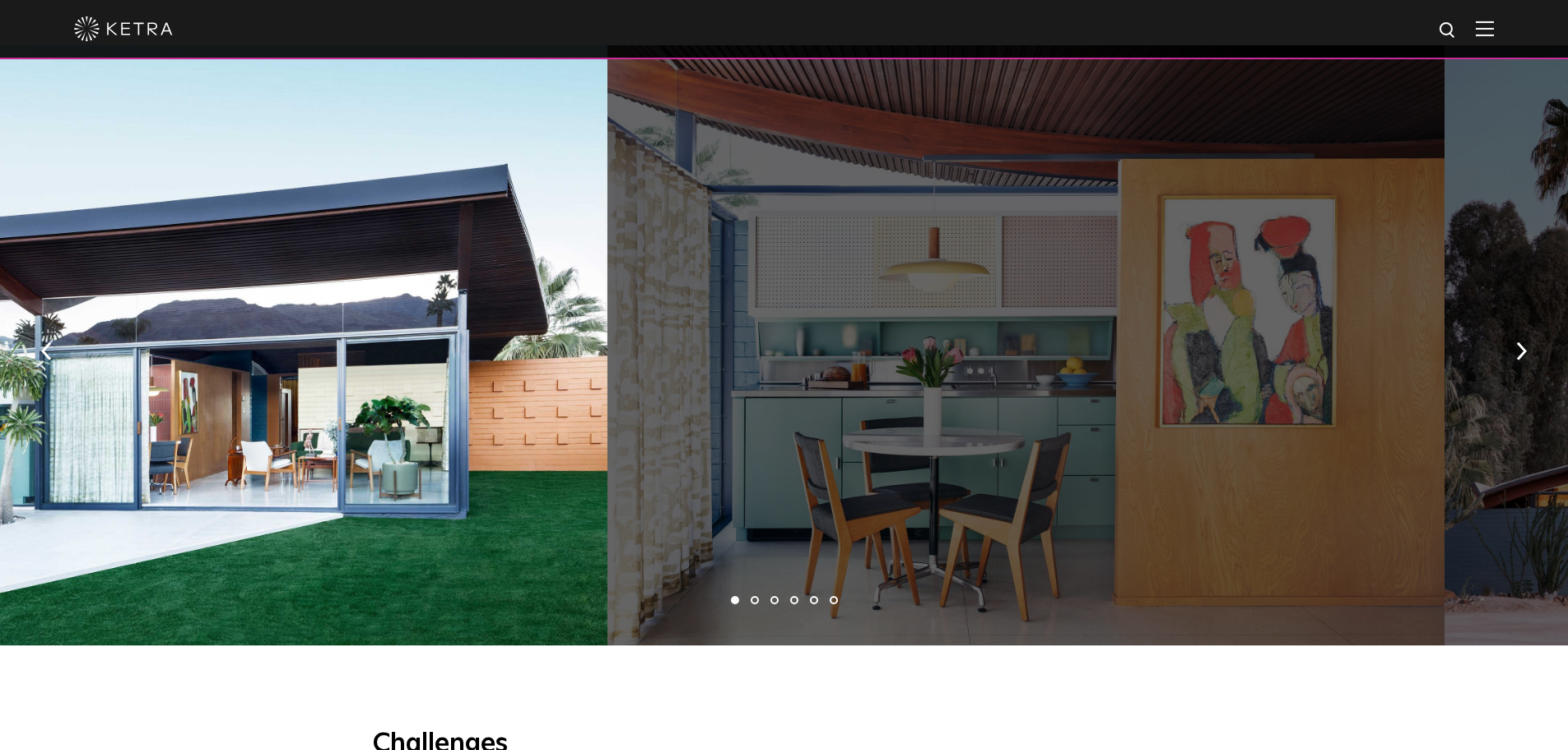
drag, startPoint x: 1322, startPoint y: 382, endPoint x: 368, endPoint y: 419, distance: 954.7
click at [607, 438] on div at bounding box center [1025, 345] width 837 height 600
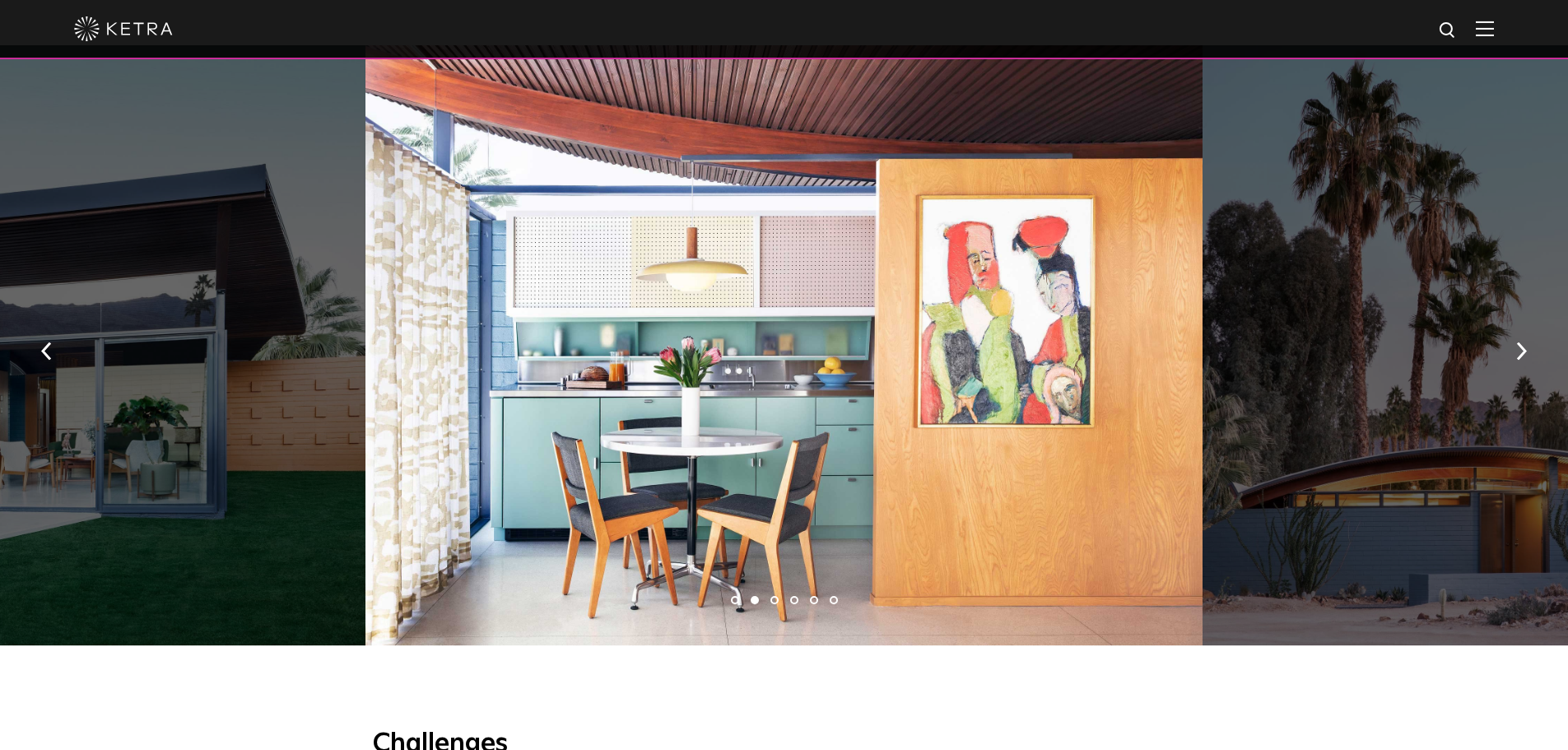
drag, startPoint x: 804, startPoint y: 448, endPoint x: 451, endPoint y: 422, distance: 354.0
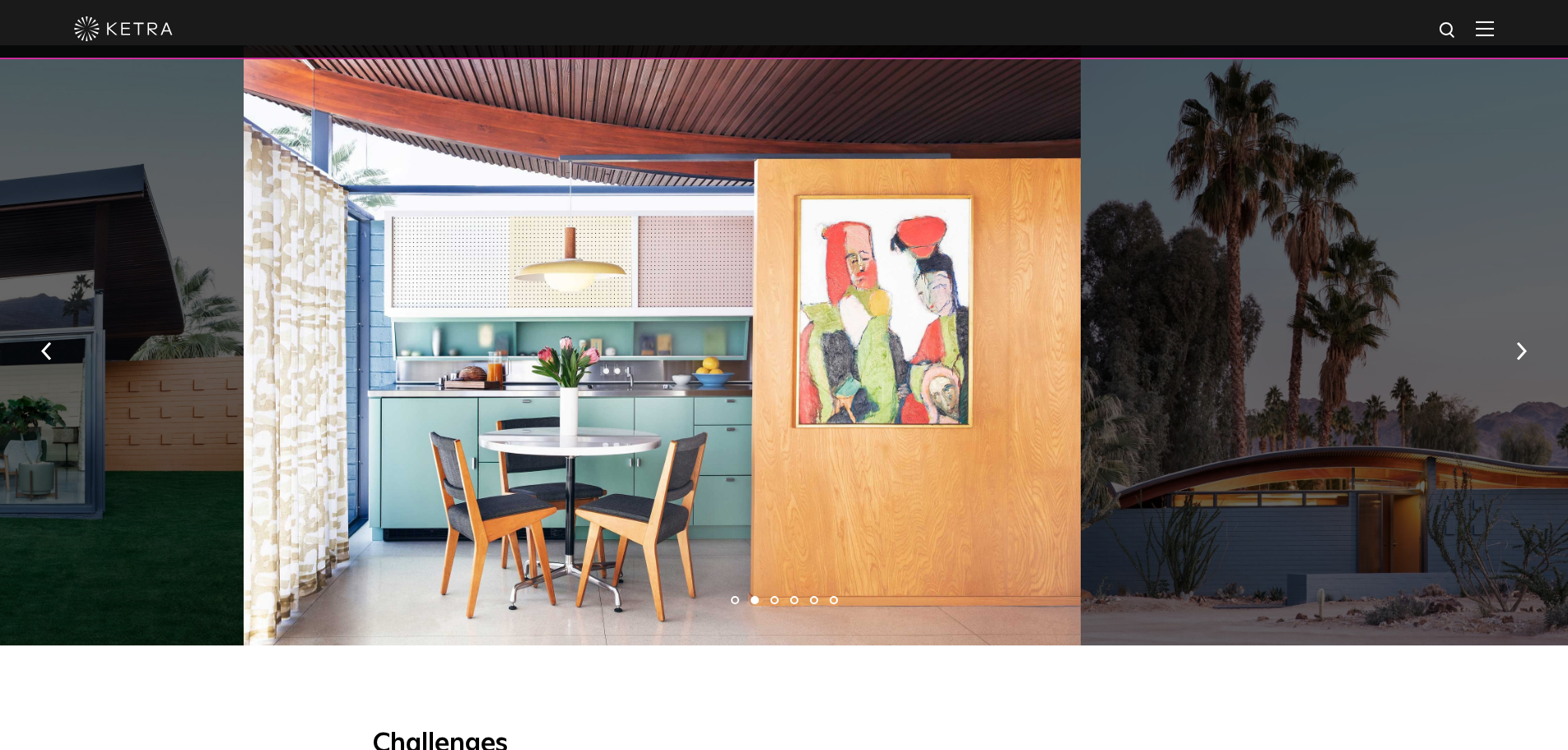
drag, startPoint x: 895, startPoint y: 447, endPoint x: 59, endPoint y: 463, distance: 836.2
click at [244, 472] on div at bounding box center [662, 345] width 837 height 600
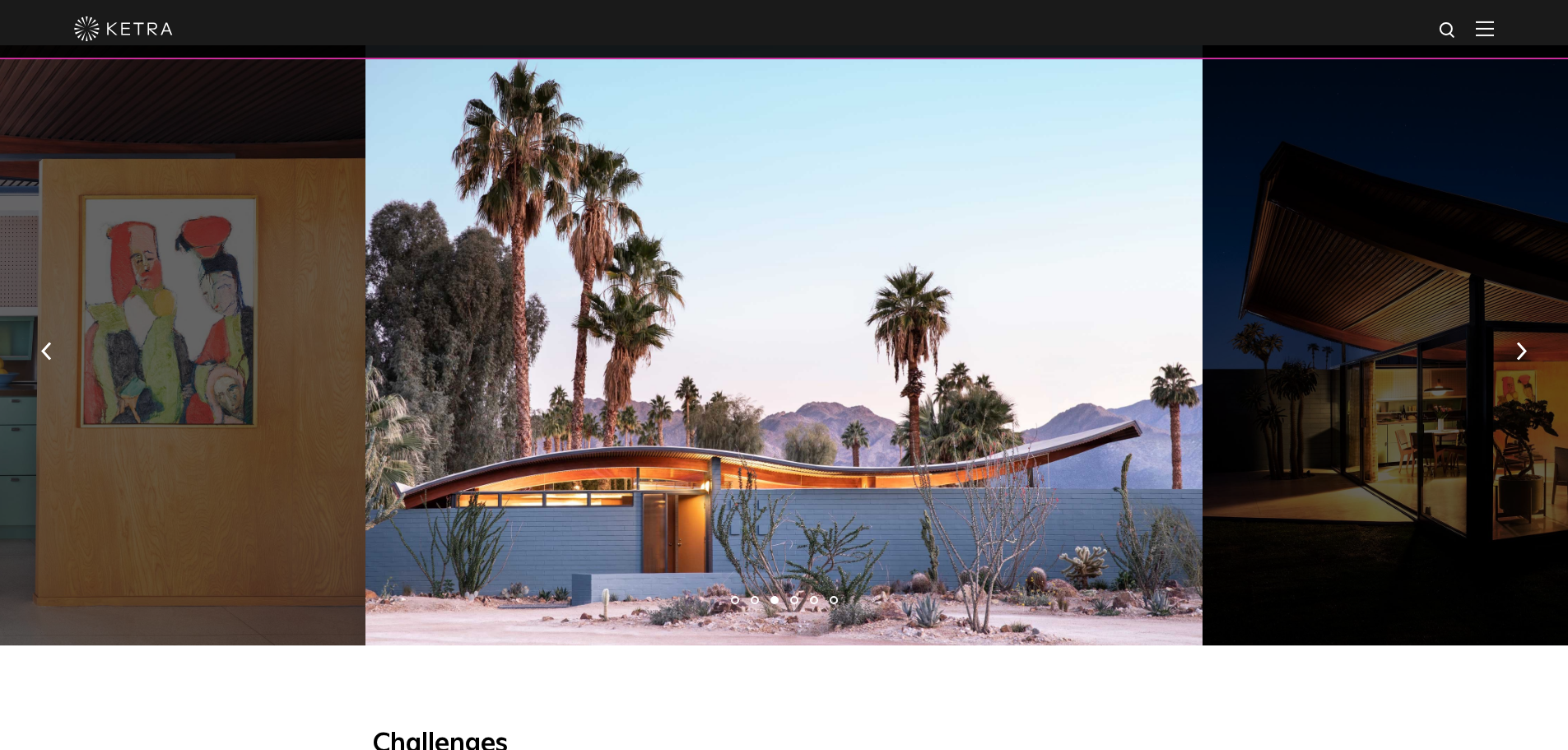
drag, startPoint x: 1051, startPoint y: 464, endPoint x: 393, endPoint y: 472, distance: 658.0
click at [409, 472] on div at bounding box center [783, 345] width 837 height 600
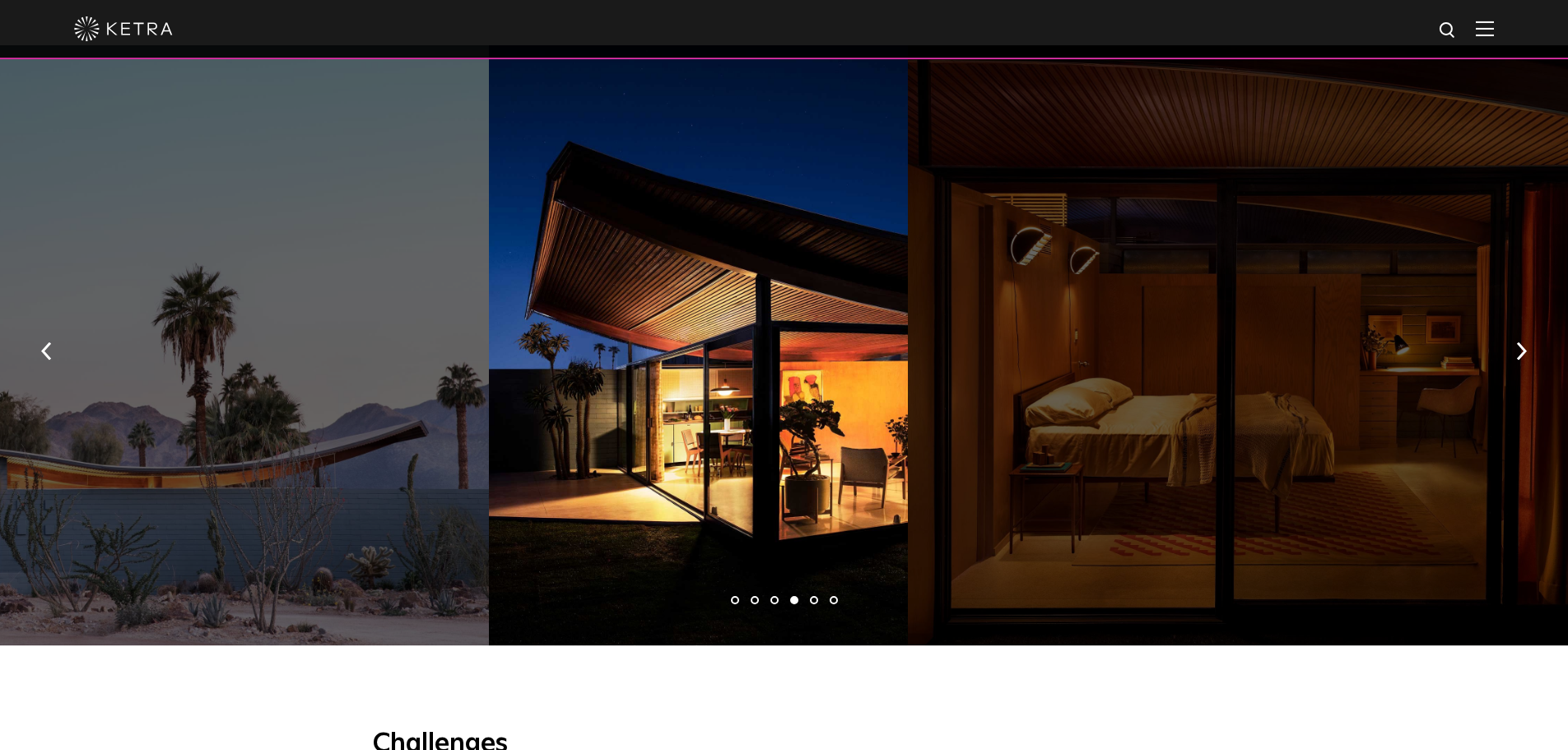
drag, startPoint x: 1008, startPoint y: 448, endPoint x: 698, endPoint y: 447, distance: 310.0
click at [908, 453] on div at bounding box center [1326, 345] width 837 height 600
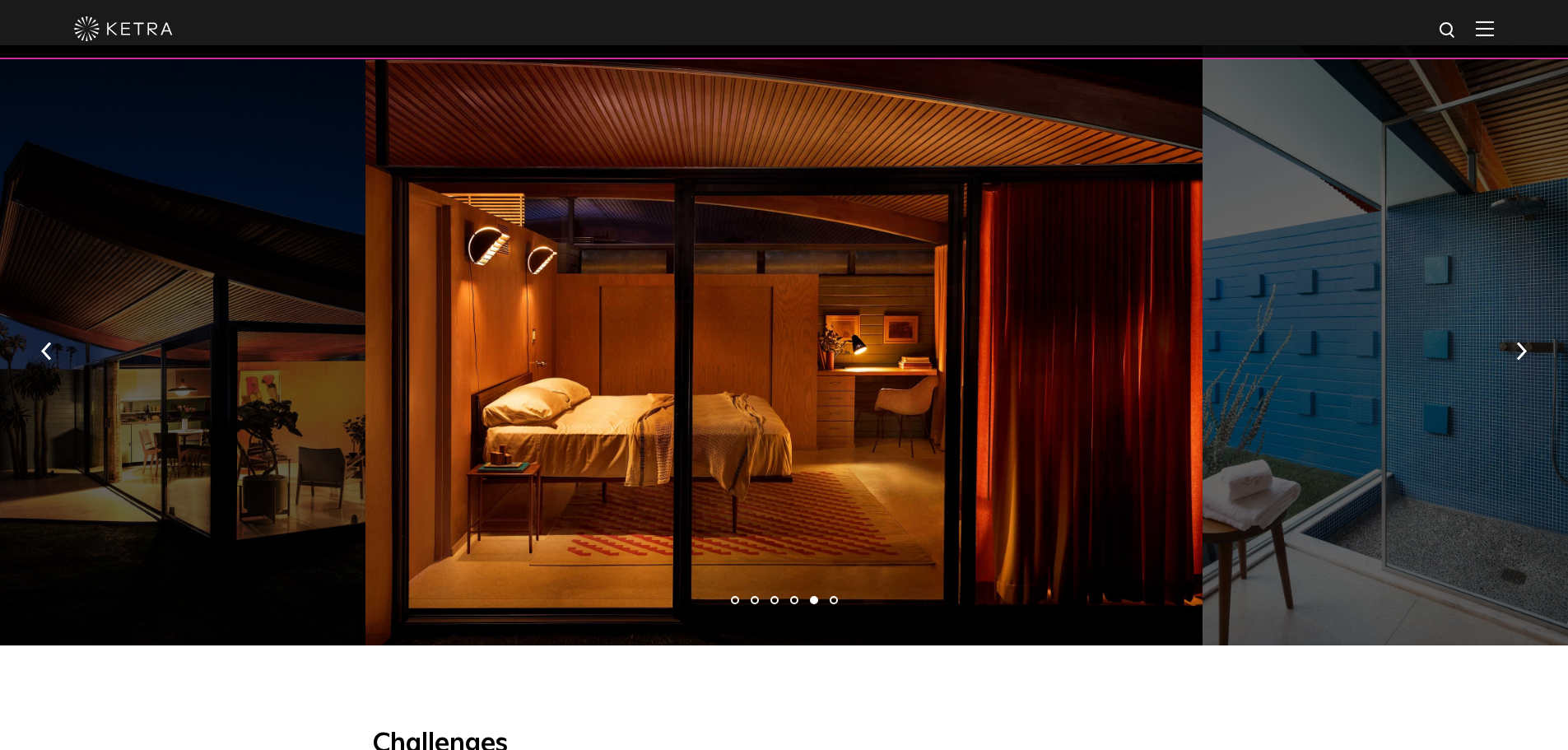
drag, startPoint x: 735, startPoint y: 450, endPoint x: 461, endPoint y: 460, distance: 274.2
click at [428, 464] on div at bounding box center [783, 345] width 837 height 600
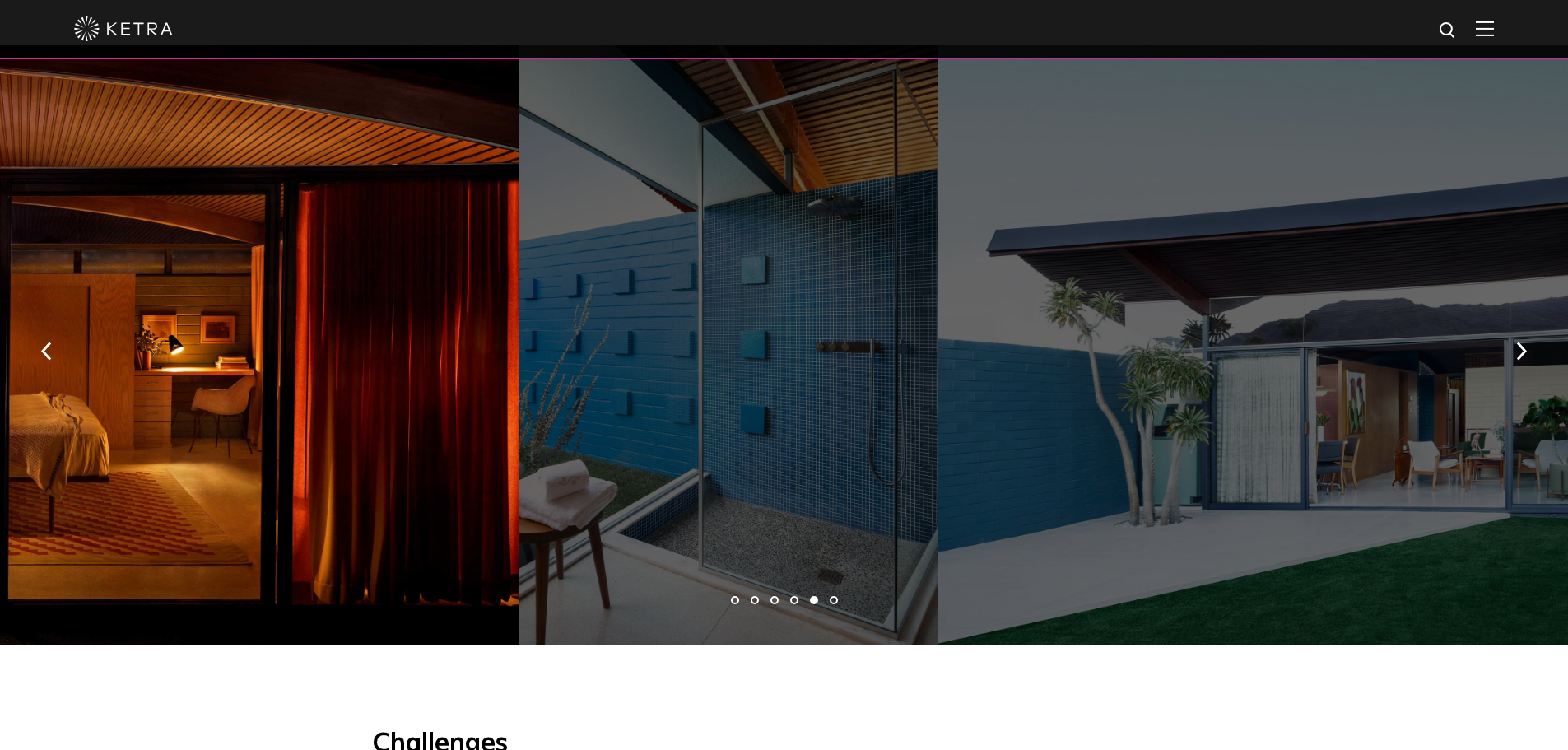
drag, startPoint x: 841, startPoint y: 451, endPoint x: 523, endPoint y: 442, distance: 318.1
click at [361, 458] on div at bounding box center [101, 345] width 837 height 600
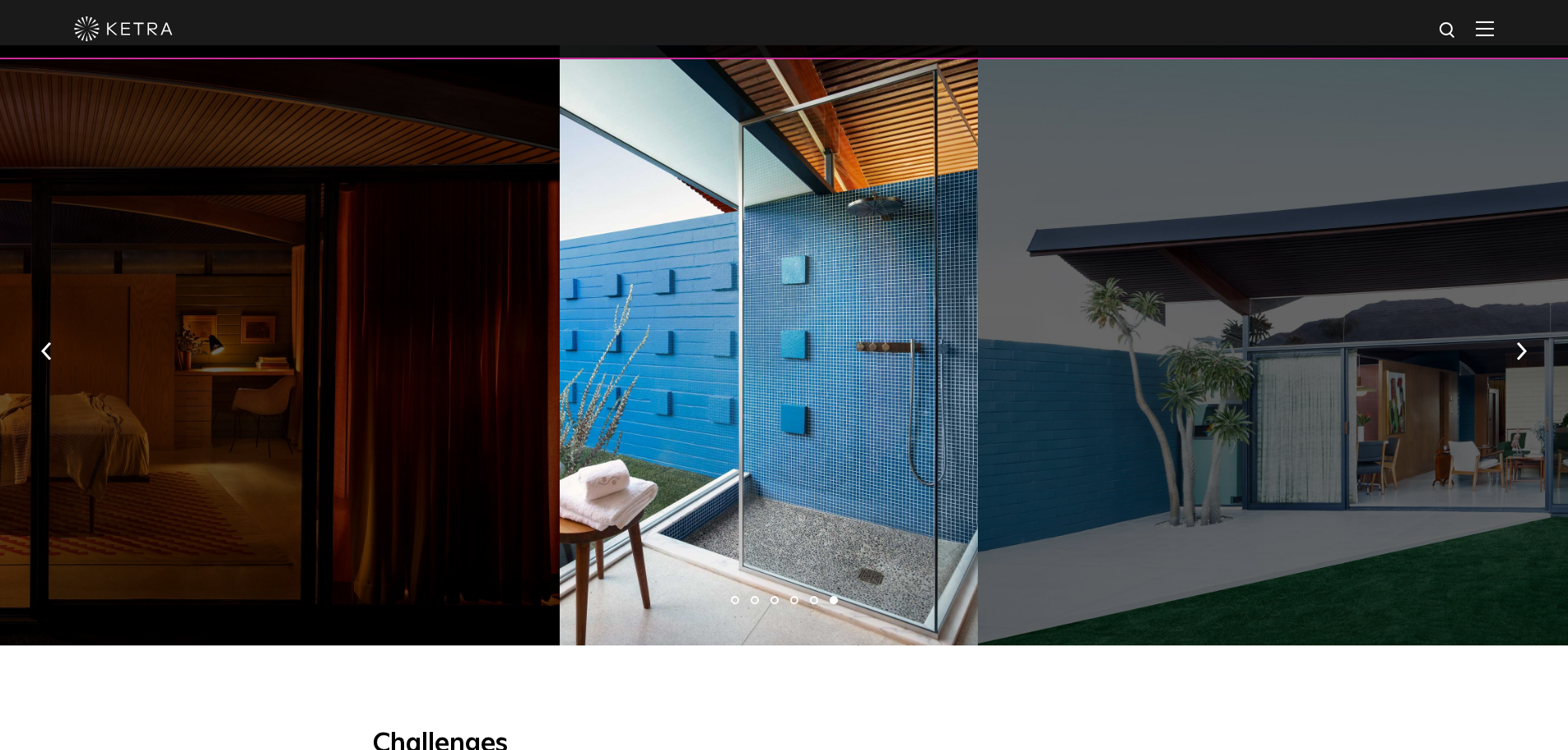
drag, startPoint x: 1162, startPoint y: 400, endPoint x: 400, endPoint y: 411, distance: 762.1
click at [977, 409] on div at bounding box center [1395, 345] width 837 height 600
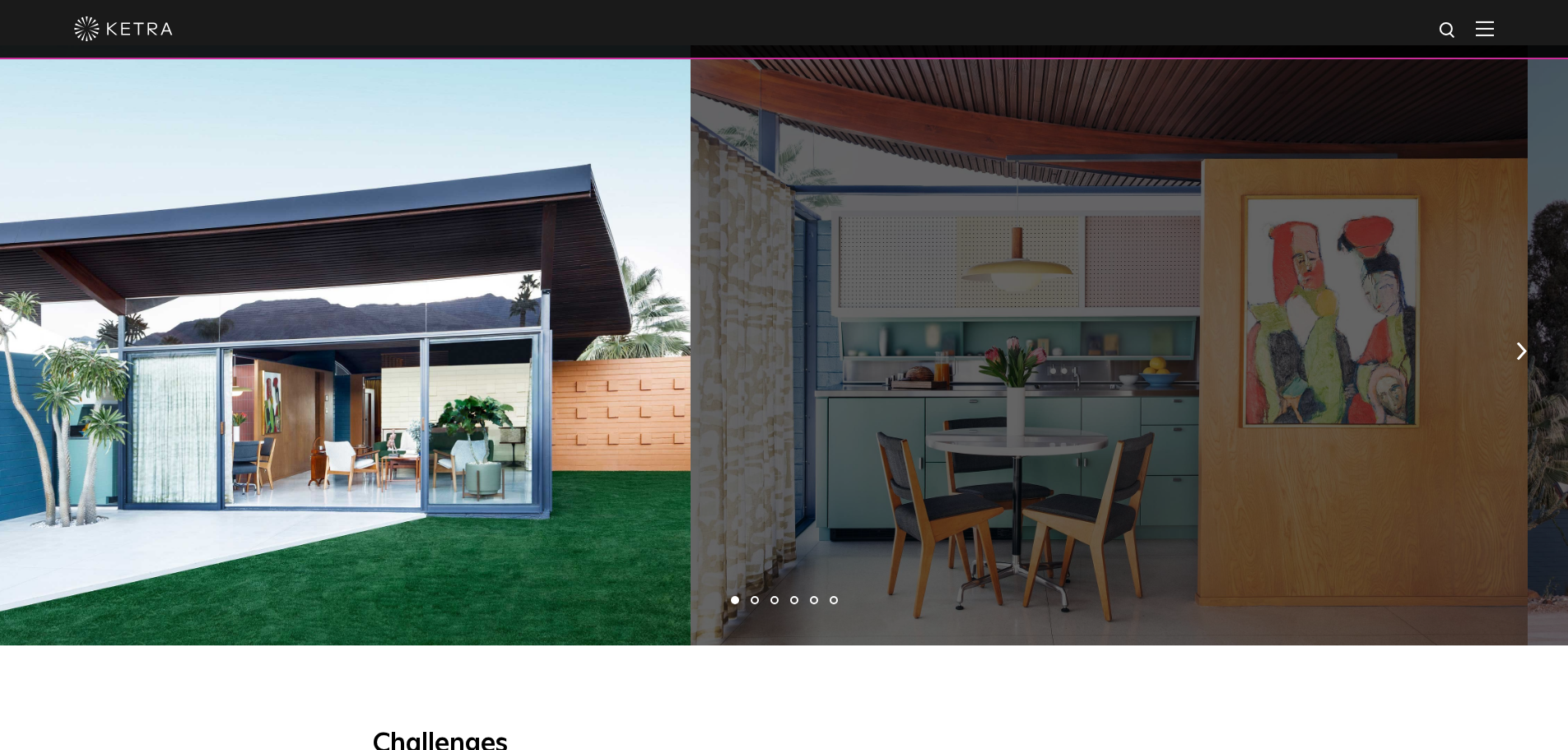
drag, startPoint x: 1163, startPoint y: 382, endPoint x: 459, endPoint y: 393, distance: 704.1
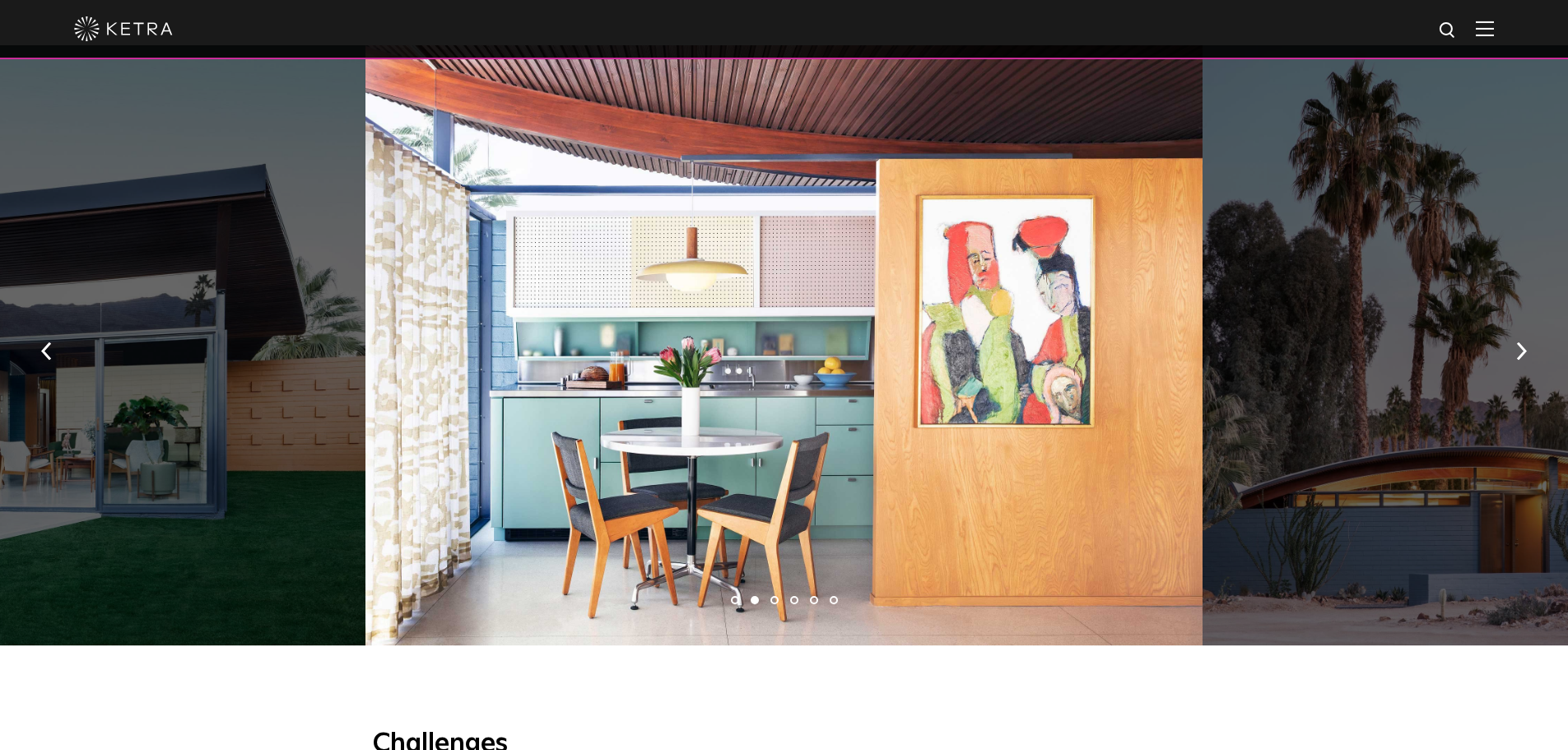
drag, startPoint x: 1055, startPoint y: 397, endPoint x: 368, endPoint y: 397, distance: 687.0
click at [512, 397] on div at bounding box center [783, 345] width 837 height 600
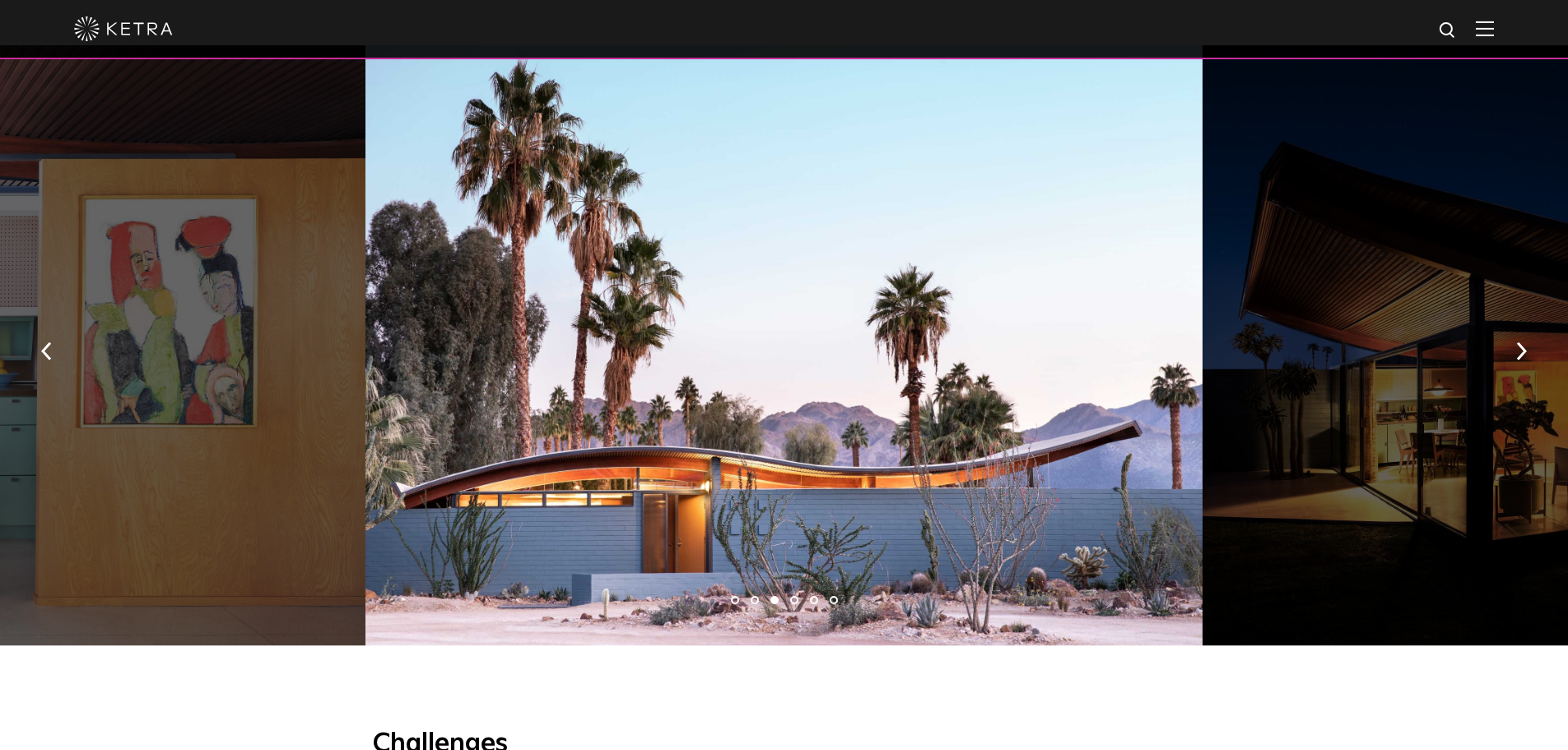
drag, startPoint x: 1122, startPoint y: 433, endPoint x: 219, endPoint y: 476, distance: 904.0
click at [1202, 463] on div at bounding box center [1411, 345] width 418 height 600
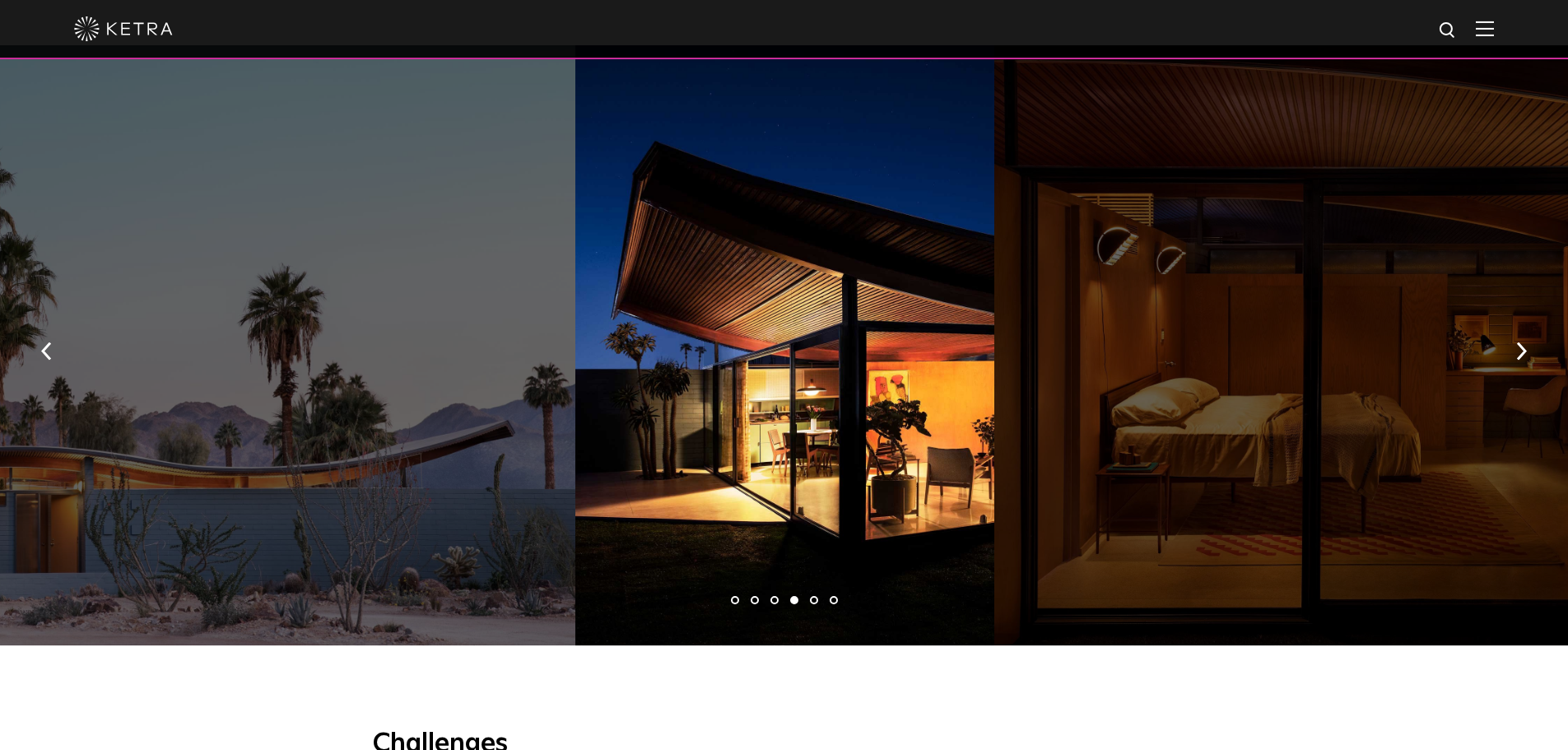
drag, startPoint x: 945, startPoint y: 488, endPoint x: 0, endPoint y: 496, distance: 945.0
click at [994, 496] on div at bounding box center [1412, 345] width 837 height 600
